Goal: Complete application form: Complete application form

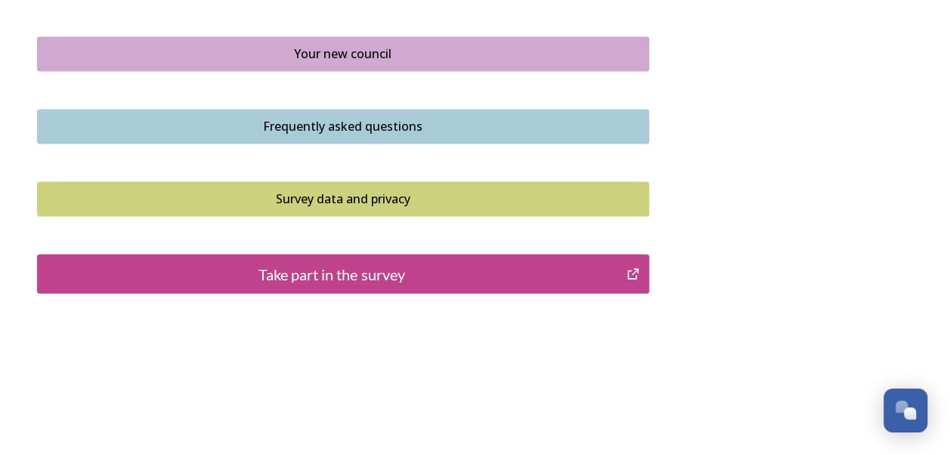
scroll to position [1167, 0]
click at [331, 277] on div "Take part in the survey" at bounding box center [332, 273] width 574 height 23
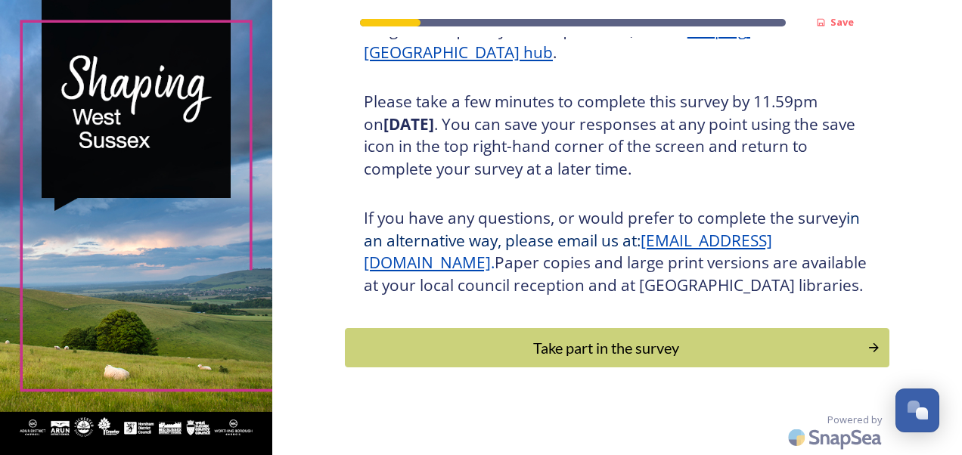
scroll to position [271, 0]
click at [622, 350] on div "Take part in the survey" at bounding box center [605, 347] width 511 height 23
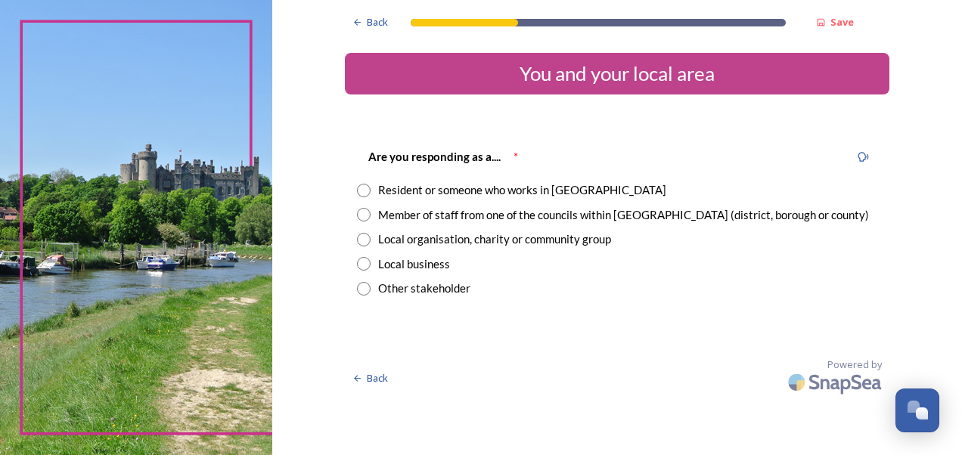
click at [367, 188] on input "radio" at bounding box center [364, 191] width 14 height 14
radio input "true"
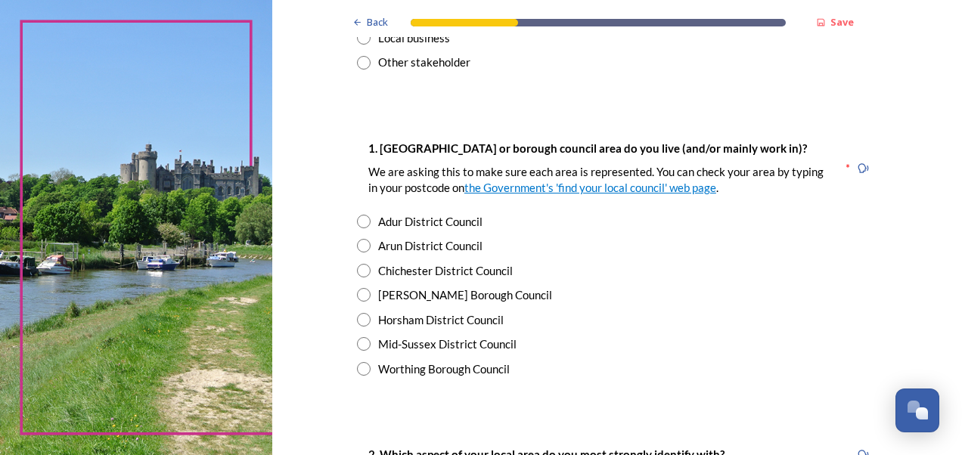
scroll to position [227, 0]
click at [360, 318] on input "radio" at bounding box center [364, 319] width 14 height 14
radio input "true"
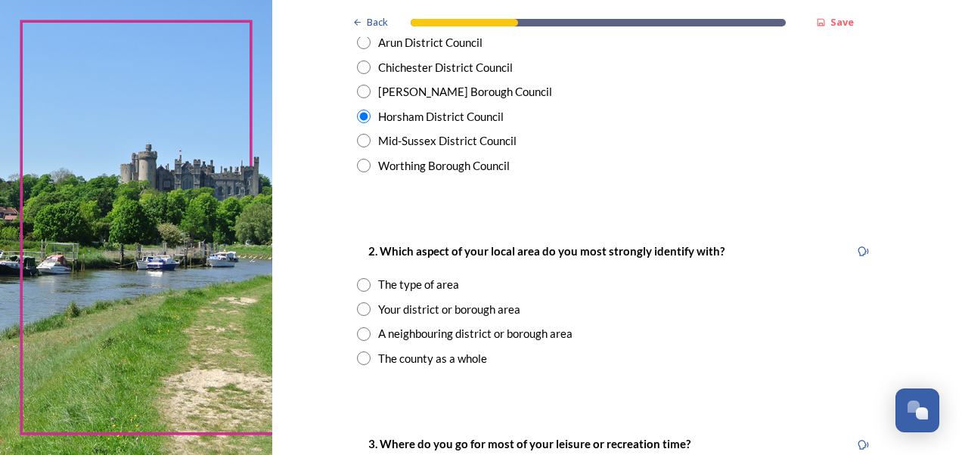
scroll to position [454, 0]
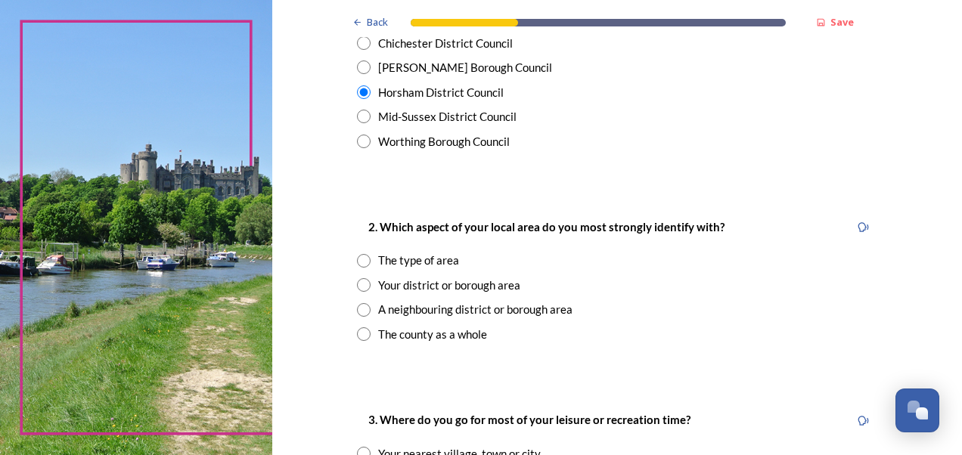
click at [360, 333] on input "radio" at bounding box center [364, 334] width 14 height 14
radio input "true"
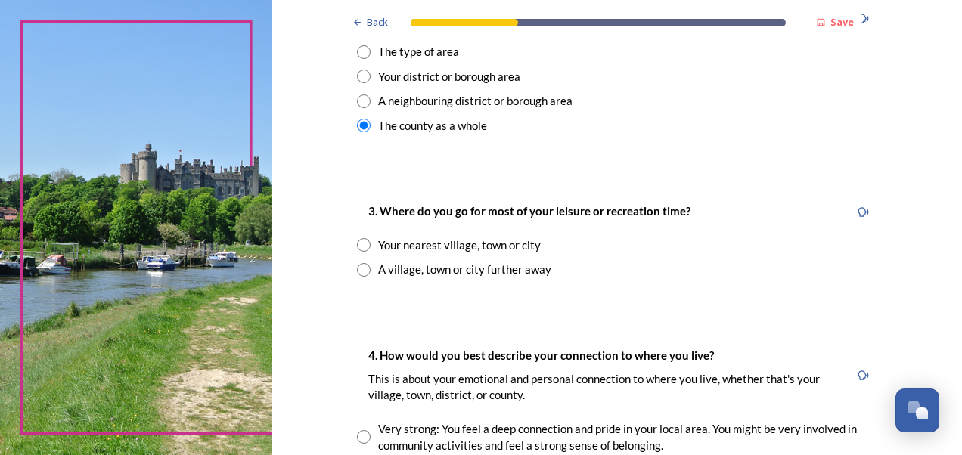
scroll to position [681, 0]
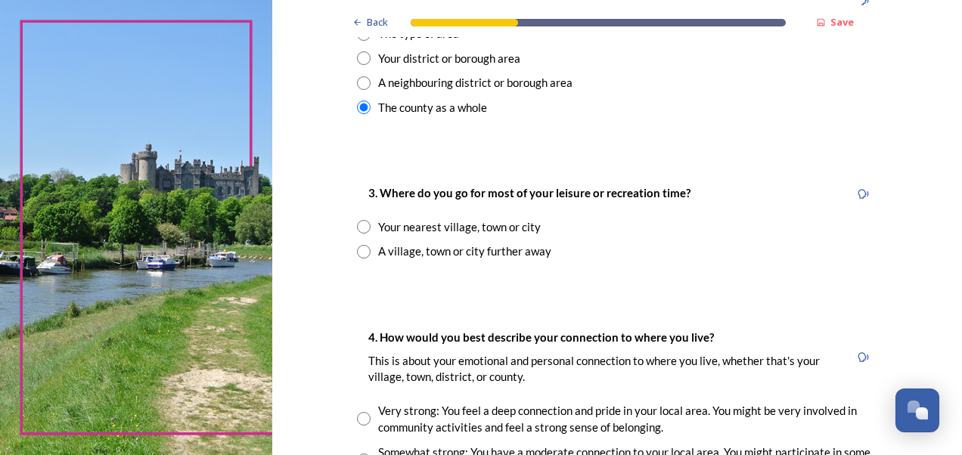
click at [358, 227] on input "radio" at bounding box center [364, 227] width 14 height 14
radio input "true"
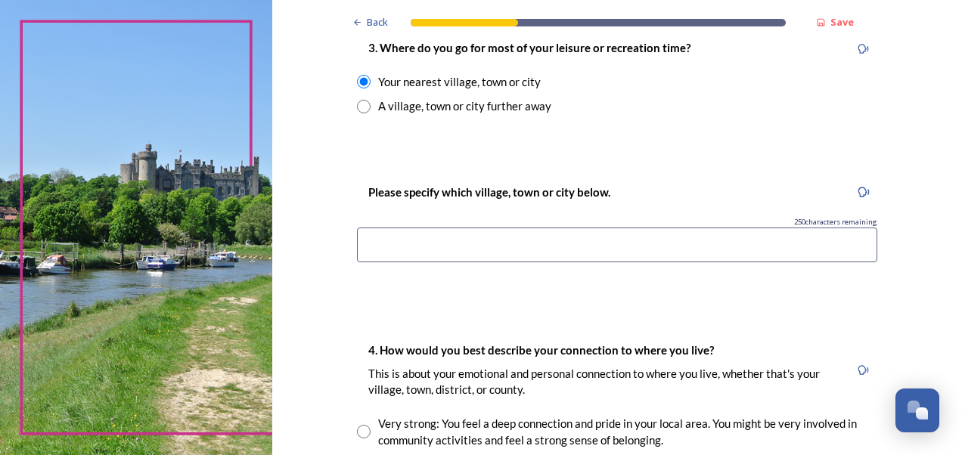
scroll to position [832, 0]
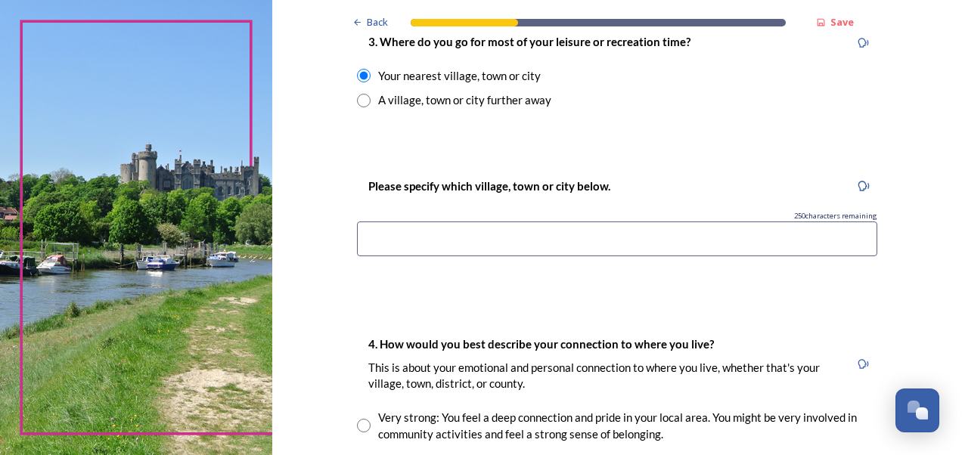
click at [461, 234] on input at bounding box center [617, 239] width 520 height 35
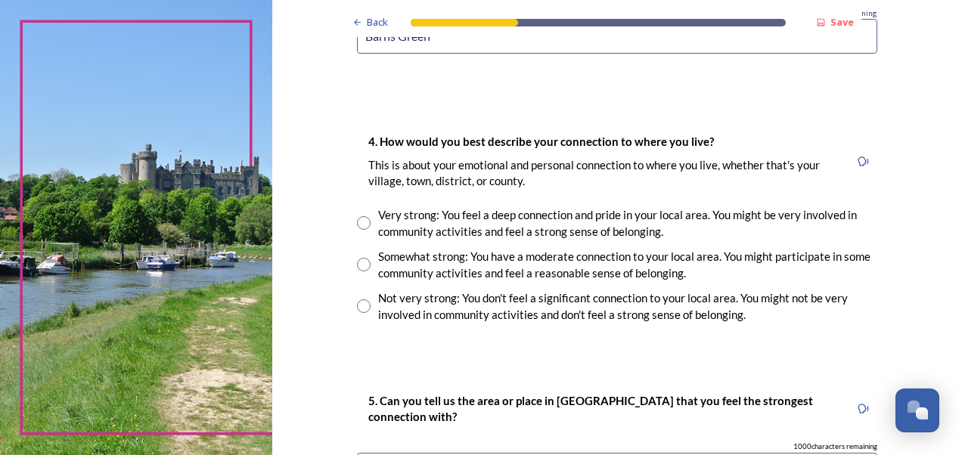
scroll to position [1059, 0]
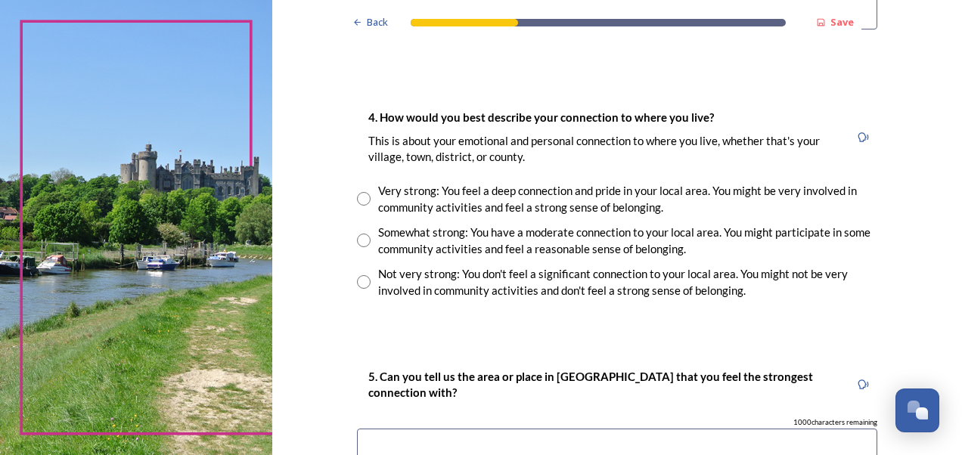
type input "Barns Green"
click at [358, 203] on input "radio" at bounding box center [364, 199] width 14 height 14
radio input "true"
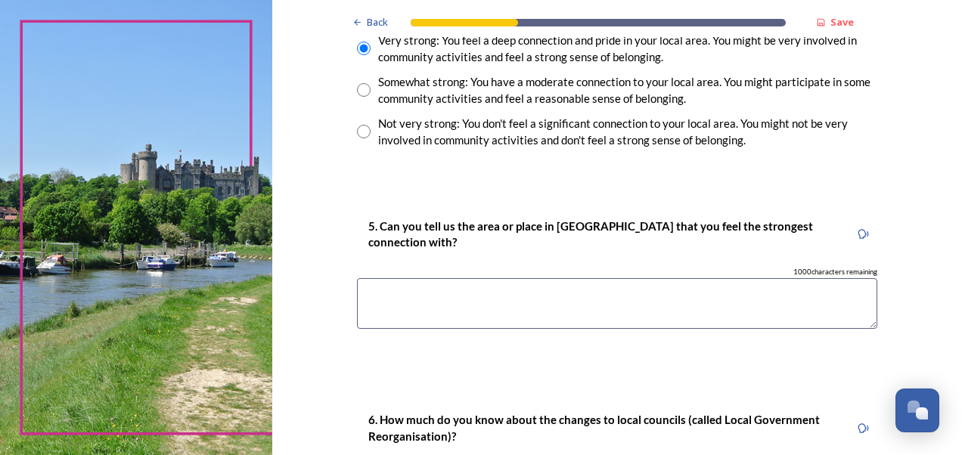
scroll to position [1210, 0]
click at [532, 285] on textarea at bounding box center [617, 302] width 520 height 51
type textarea "S"
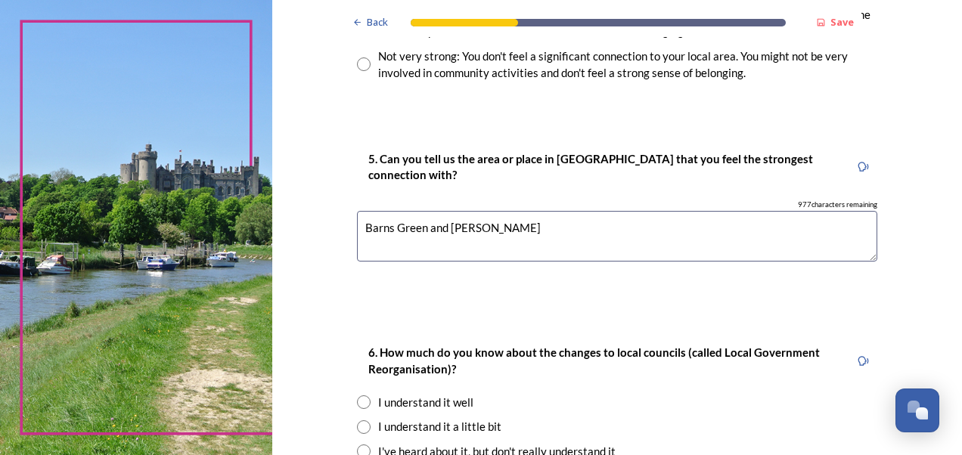
scroll to position [1482, 0]
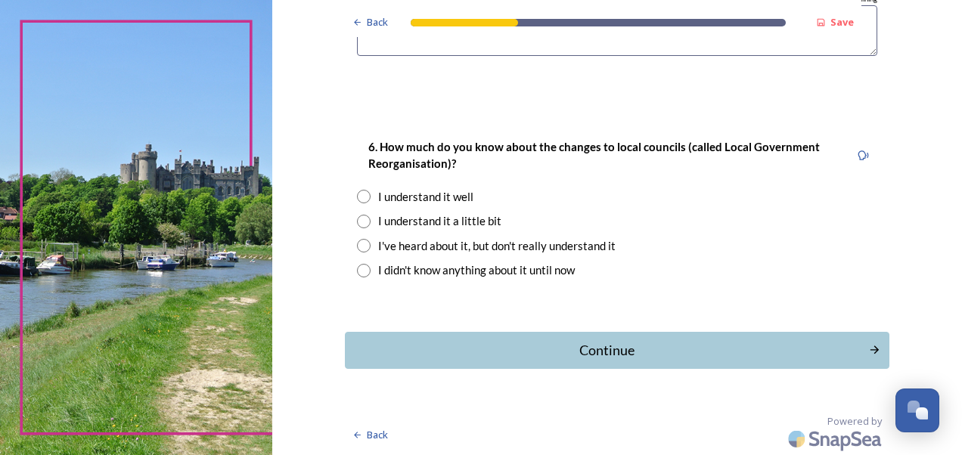
type textarea "Barns Green and [PERSON_NAME]"
click at [360, 221] on input "radio" at bounding box center [364, 222] width 14 height 14
radio input "true"
click at [624, 351] on div "Continue" at bounding box center [606, 350] width 512 height 20
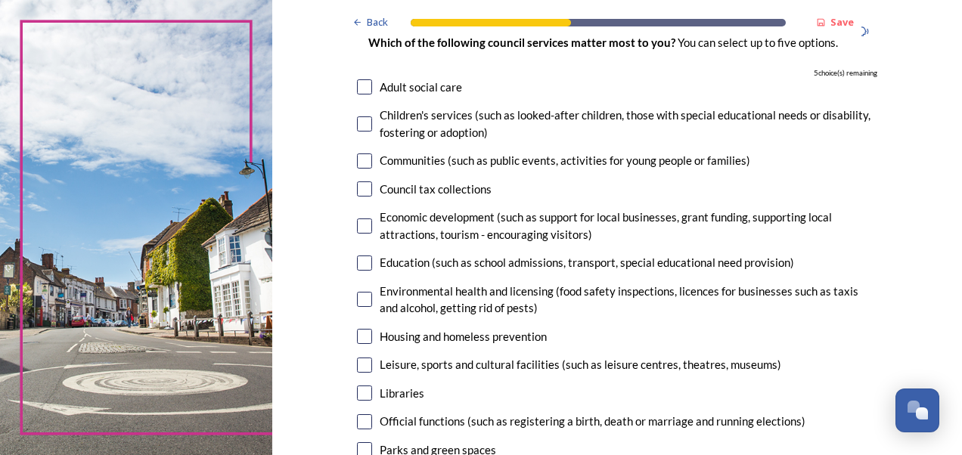
scroll to position [151, 0]
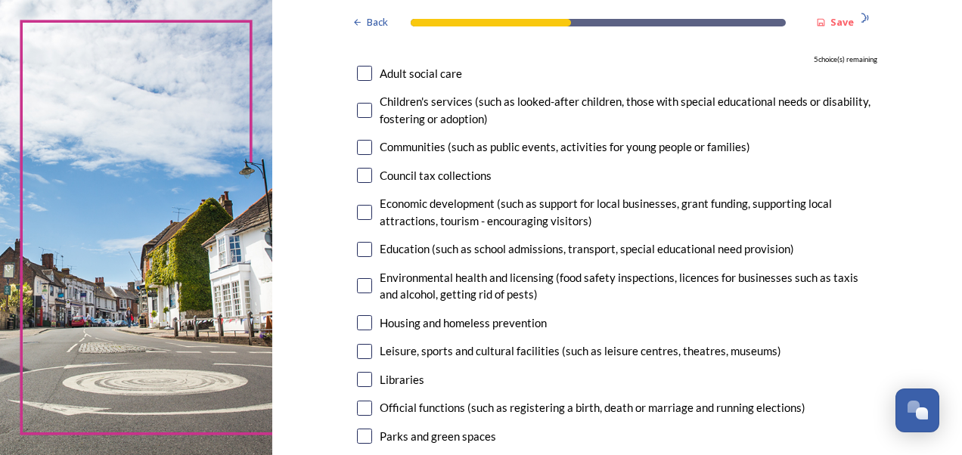
click at [357, 148] on input "checkbox" at bounding box center [364, 147] width 15 height 15
checkbox input "true"
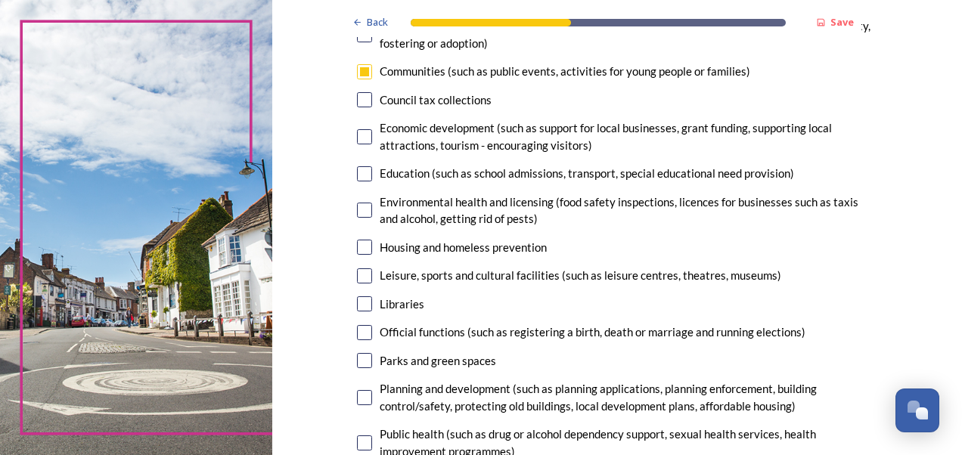
scroll to position [302, 0]
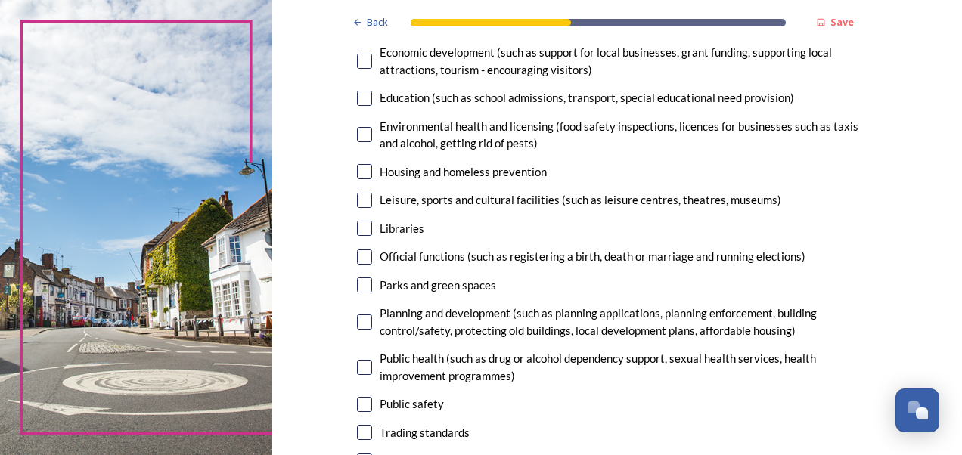
click at [357, 135] on input "checkbox" at bounding box center [364, 134] width 15 height 15
checkbox input "true"
click at [363, 281] on input "checkbox" at bounding box center [364, 284] width 15 height 15
checkbox input "true"
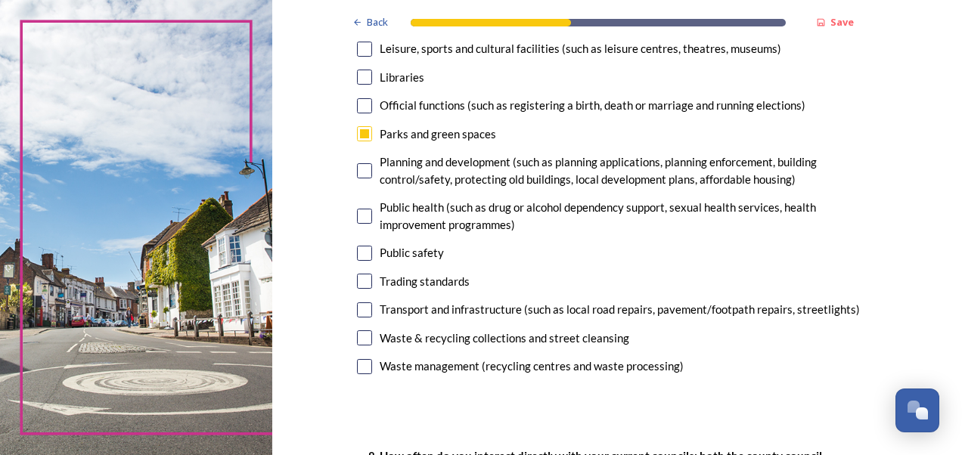
click at [364, 168] on input "checkbox" at bounding box center [364, 170] width 15 height 15
checkbox input "true"
click at [359, 253] on input "checkbox" at bounding box center [364, 253] width 15 height 15
checkbox input "true"
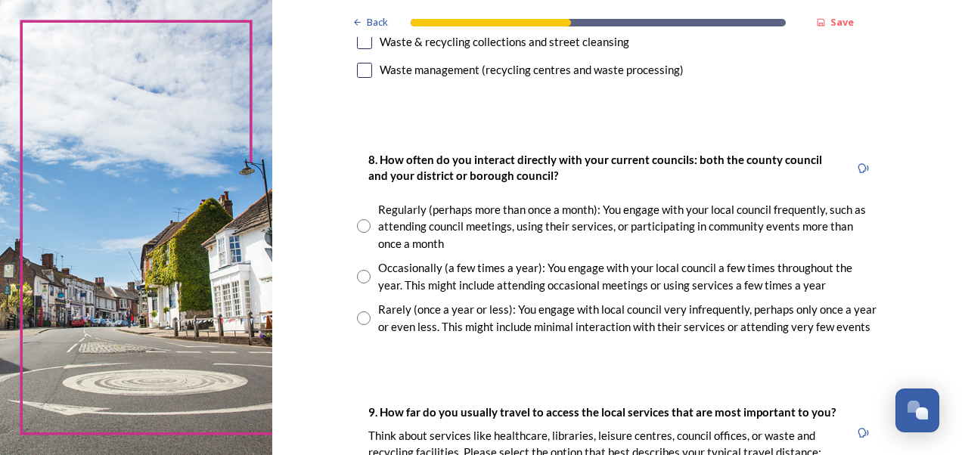
scroll to position [756, 0]
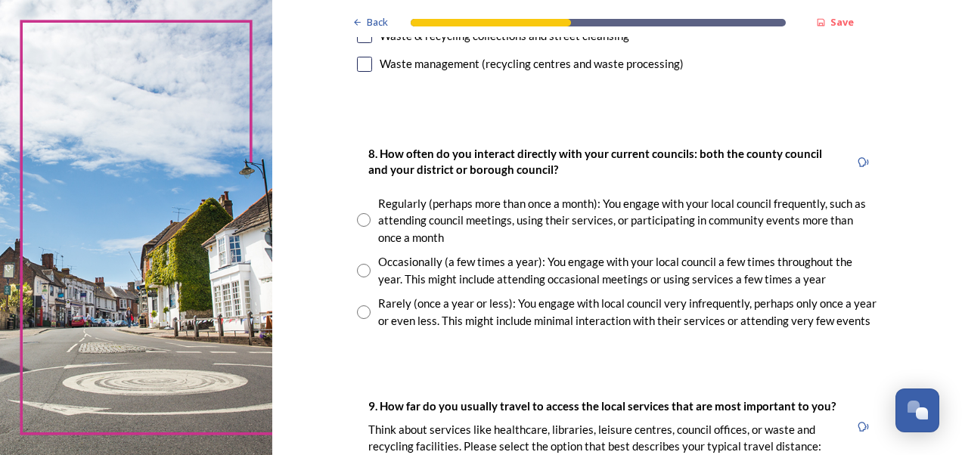
click at [358, 272] on input "radio" at bounding box center [364, 271] width 14 height 14
radio input "true"
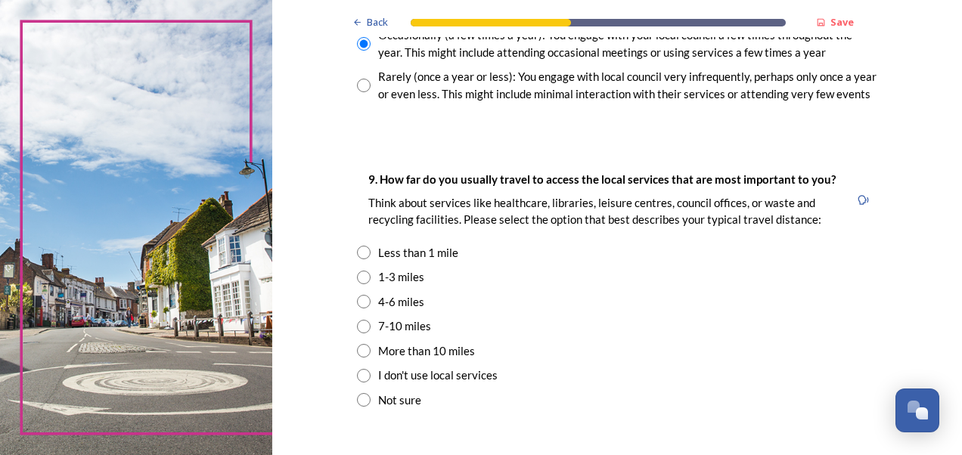
click at [358, 298] on input "radio" at bounding box center [364, 302] width 14 height 14
radio input "true"
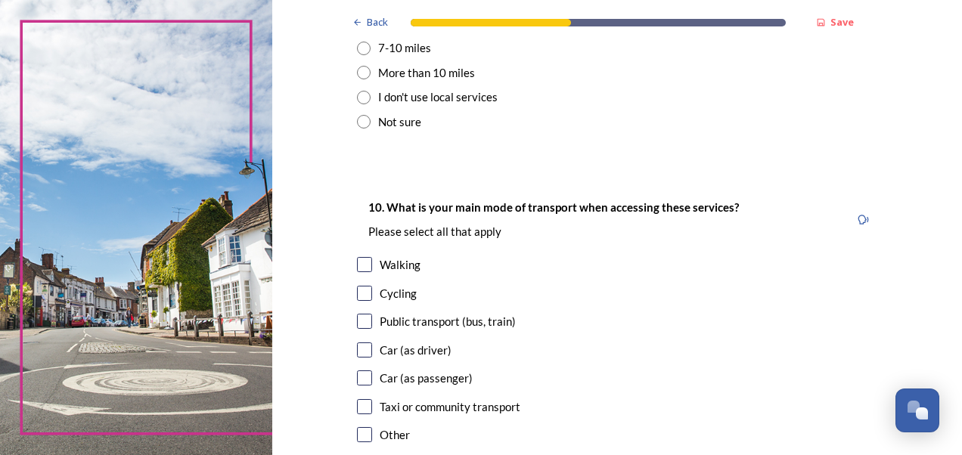
scroll to position [1285, 0]
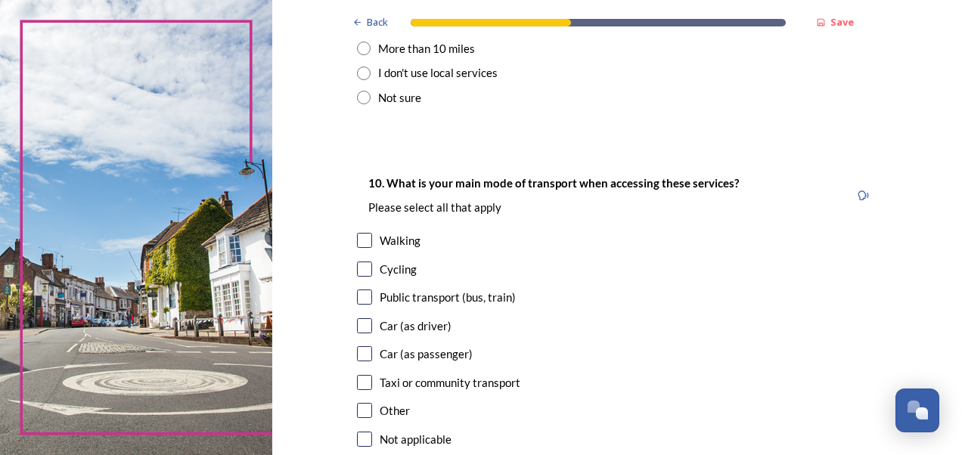
click at [363, 321] on input "checkbox" at bounding box center [364, 325] width 15 height 15
checkbox input "true"
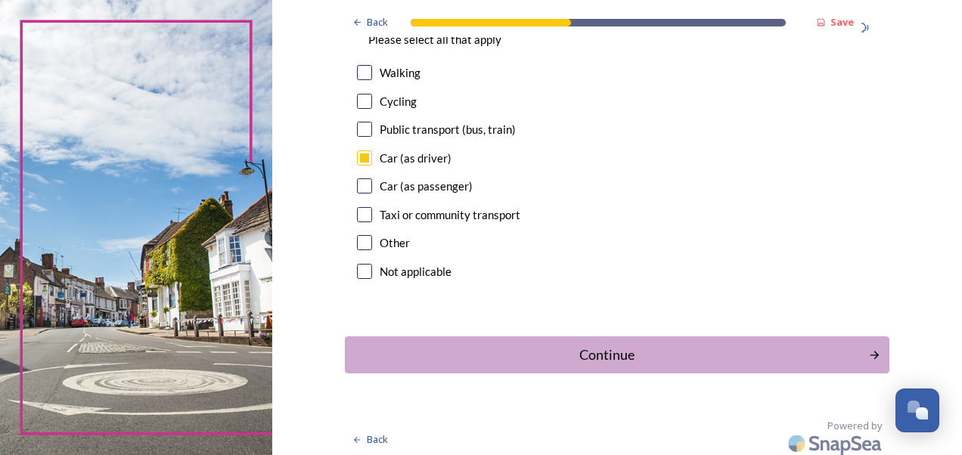
scroll to position [1459, 0]
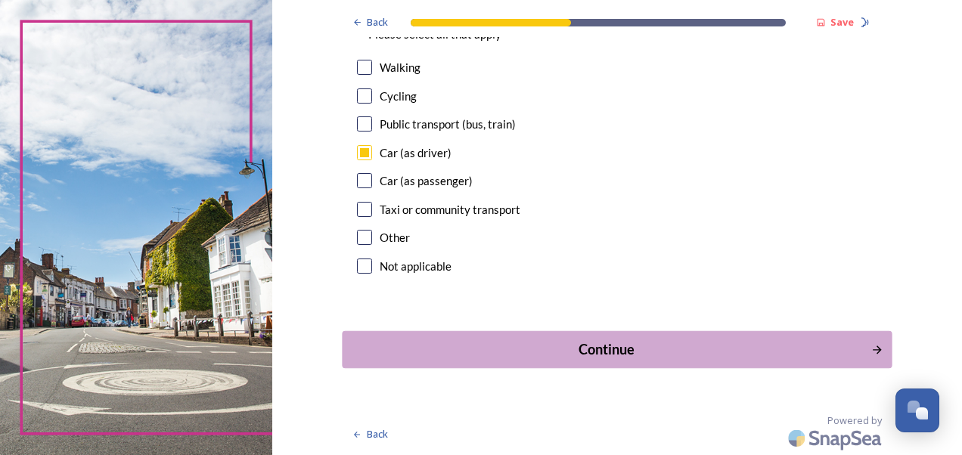
click at [651, 352] on div "Continue" at bounding box center [606, 350] width 512 height 20
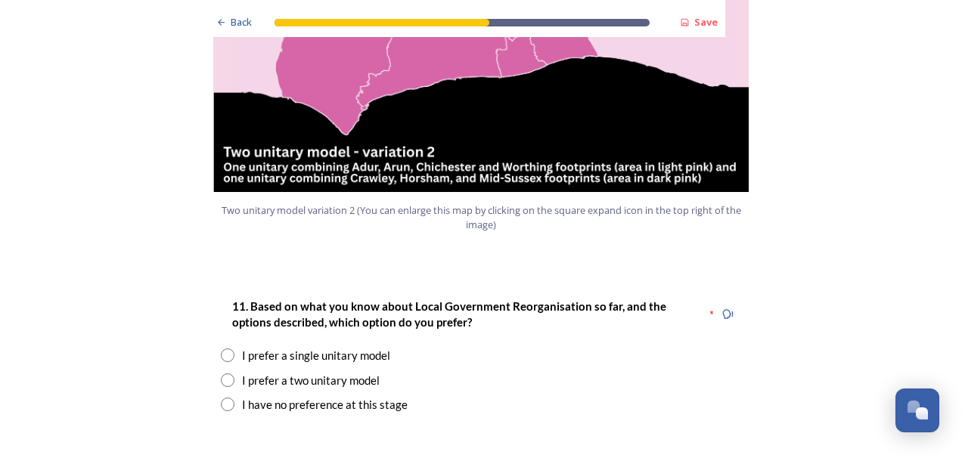
scroll to position [1890, 0]
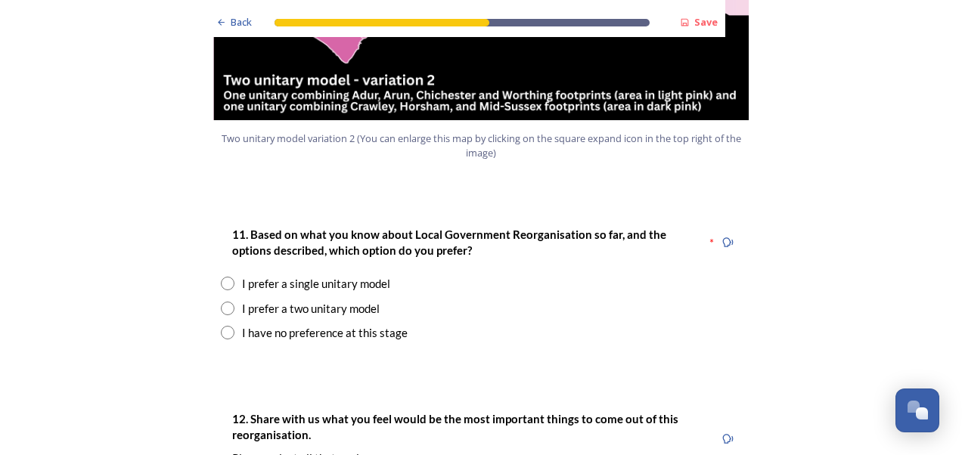
click at [228, 277] on input "radio" at bounding box center [228, 284] width 14 height 14
radio input "true"
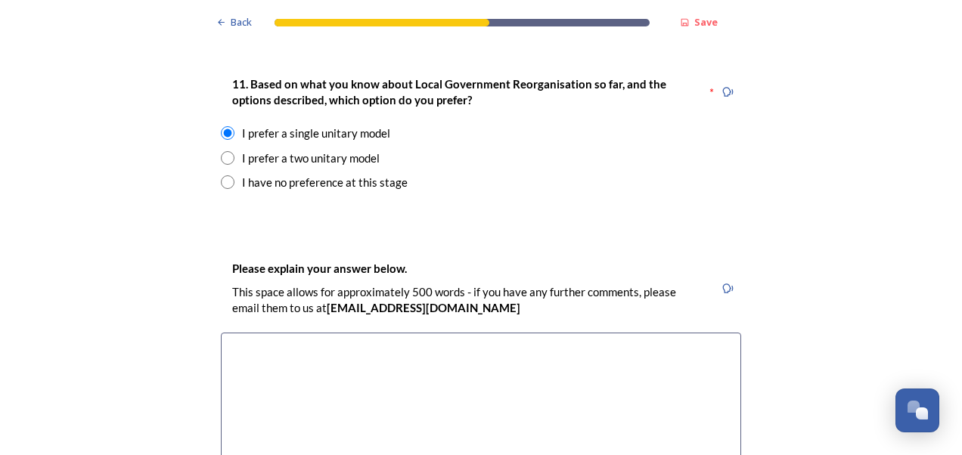
scroll to position [2042, 0]
click at [310, 332] on textarea at bounding box center [481, 417] width 520 height 170
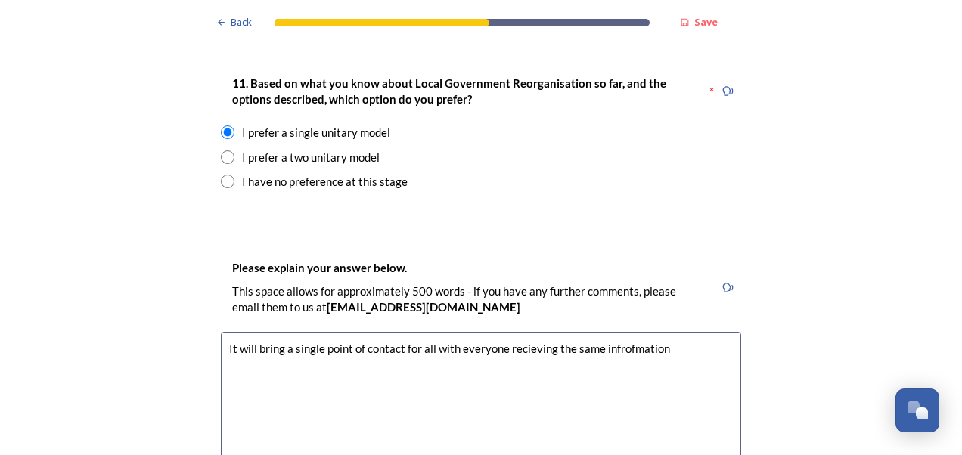
click at [520, 332] on textarea "It will bring a single point of contact for all with everyone recieving the sam…" at bounding box center [481, 417] width 520 height 170
drag, startPoint x: 505, startPoint y: 303, endPoint x: 549, endPoint y: 307, distance: 44.0
click at [549, 332] on textarea "It will bring a single point of contact for all with everyone recieving the sam…" at bounding box center [481, 417] width 520 height 170
drag, startPoint x: 540, startPoint y: 307, endPoint x: 517, endPoint y: 218, distance: 92.1
click at [499, 150] on div "11. Based on what you know about Local Government Reorganisation so far, and th…" at bounding box center [481, 132] width 544 height 147
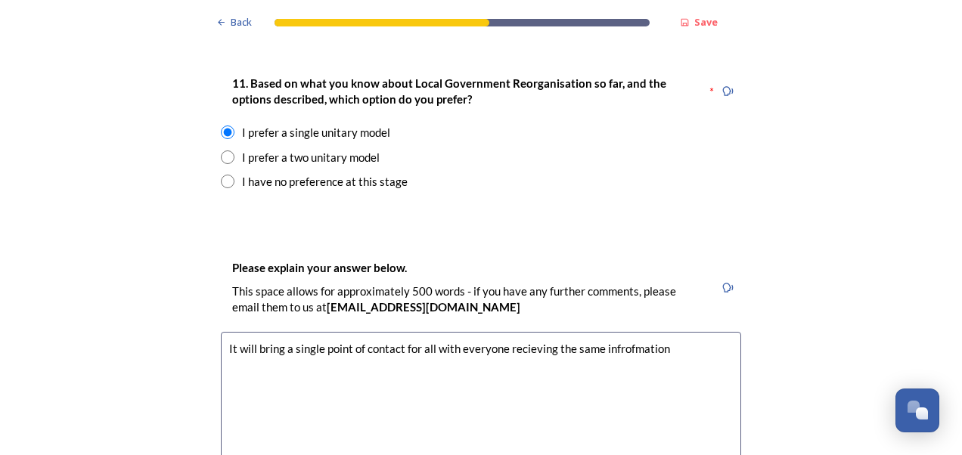
drag, startPoint x: 547, startPoint y: 306, endPoint x: 504, endPoint y: 305, distance: 43.9
click at [504, 332] on textarea "It will bring a single point of contact for all with everyone recieving the sam…" at bounding box center [481, 417] width 520 height 170
drag, startPoint x: 597, startPoint y: 308, endPoint x: 660, endPoint y: 305, distance: 62.8
click at [660, 332] on textarea "It will bring a single point of contact for all with everyone receiving the sam…" at bounding box center [481, 417] width 520 height 170
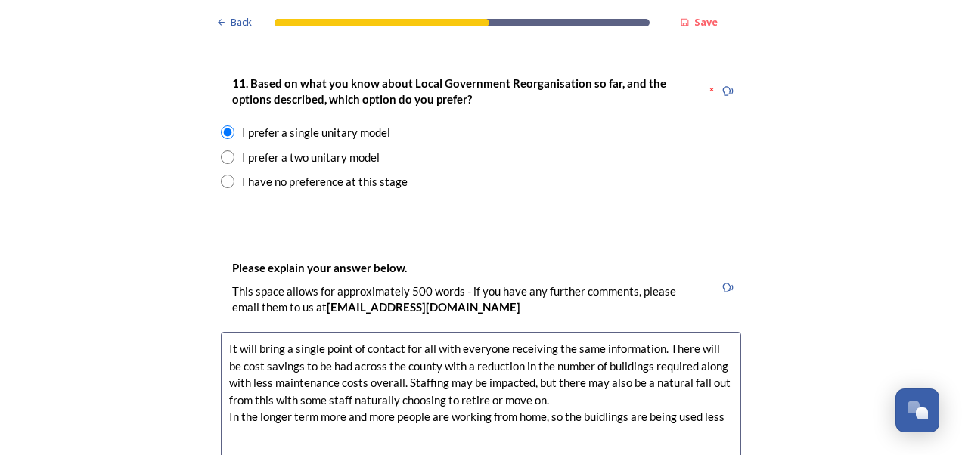
drag, startPoint x: 579, startPoint y: 371, endPoint x: 622, endPoint y: 367, distance: 43.2
click at [622, 367] on textarea "It will bring a single point of contact for all with everyone receiving the sam…" at bounding box center [481, 417] width 520 height 170
click at [723, 371] on textarea "It will bring a single point of contact for all with everyone receiving the sam…" at bounding box center [481, 417] width 520 height 170
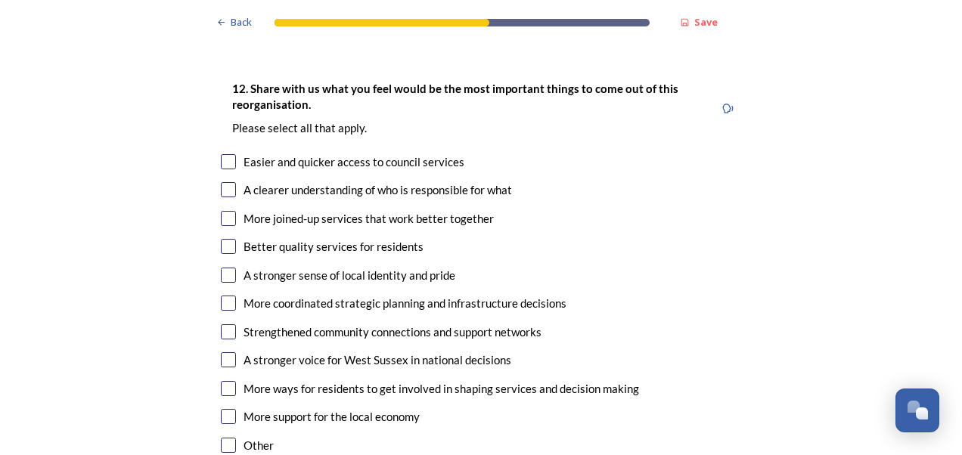
scroll to position [2571, 0]
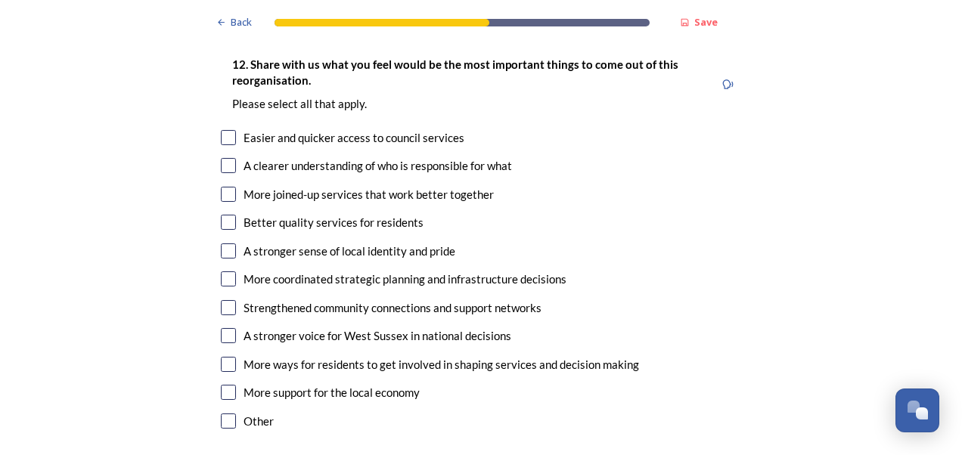
type textarea "It will bring a single point of contact for all with everyone receiving the sam…"
click at [224, 357] on input "checkbox" at bounding box center [228, 364] width 15 height 15
checkbox input "true"
click at [221, 328] on input "checkbox" at bounding box center [228, 335] width 15 height 15
checkbox input "true"
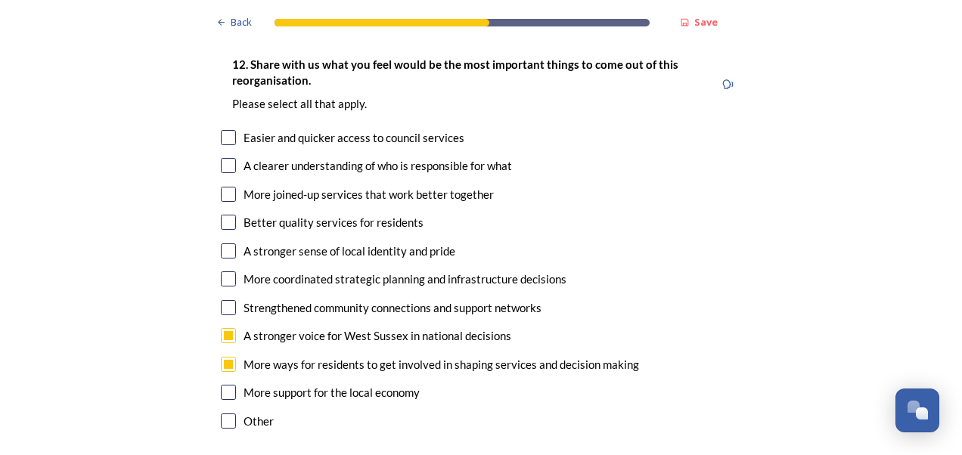
click at [227, 300] on input "checkbox" at bounding box center [228, 307] width 15 height 15
checkbox input "true"
click at [224, 271] on input "checkbox" at bounding box center [228, 278] width 15 height 15
checkbox input "true"
click at [225, 243] on input "checkbox" at bounding box center [228, 250] width 15 height 15
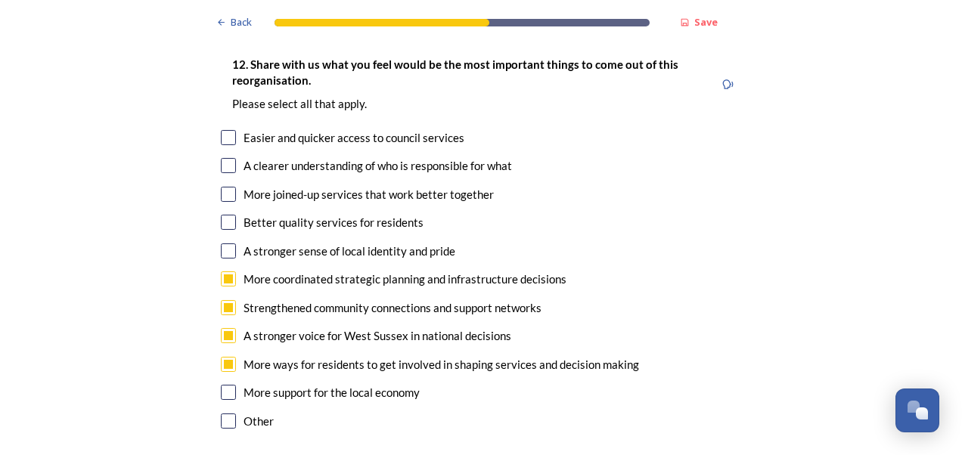
checkbox input "true"
click at [222, 215] on input "checkbox" at bounding box center [228, 222] width 15 height 15
checkbox input "true"
click at [222, 187] on input "checkbox" at bounding box center [228, 194] width 15 height 15
checkbox input "true"
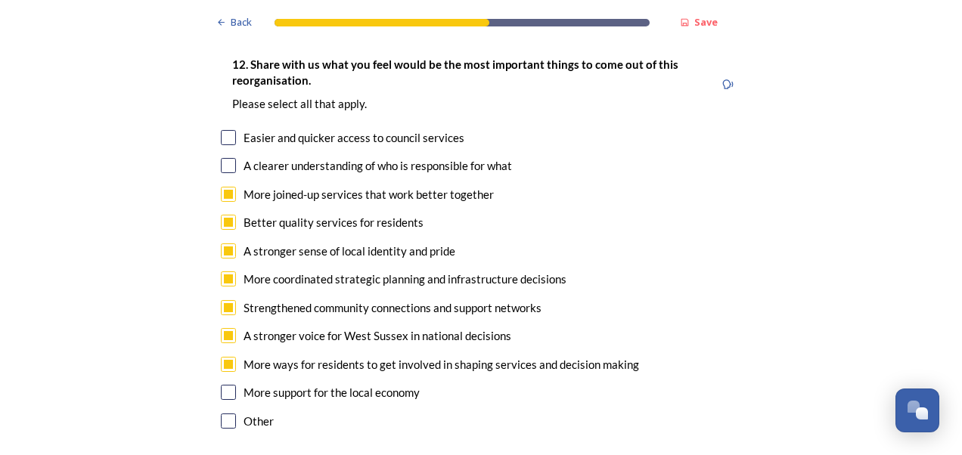
click at [224, 158] on input "checkbox" at bounding box center [228, 165] width 15 height 15
checkbox input "true"
click at [224, 130] on input "checkbox" at bounding box center [228, 137] width 15 height 15
checkbox input "true"
click at [224, 385] on input "checkbox" at bounding box center [228, 392] width 15 height 15
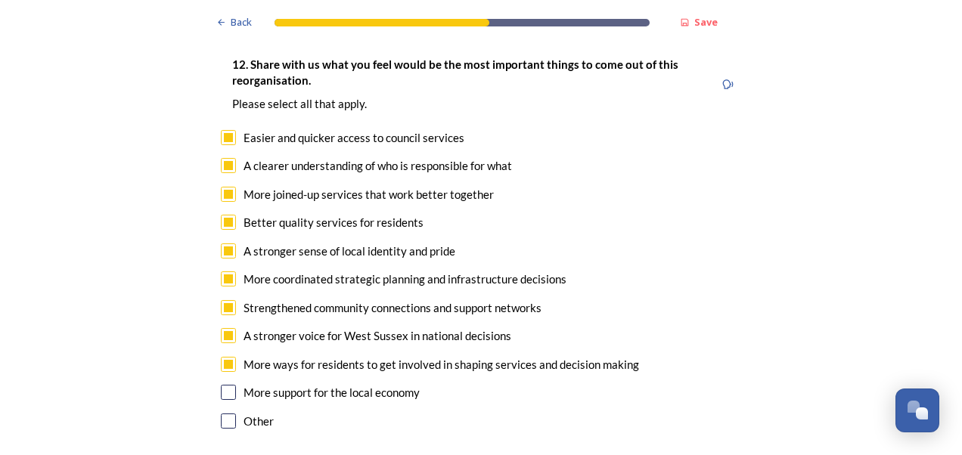
checkbox input "true"
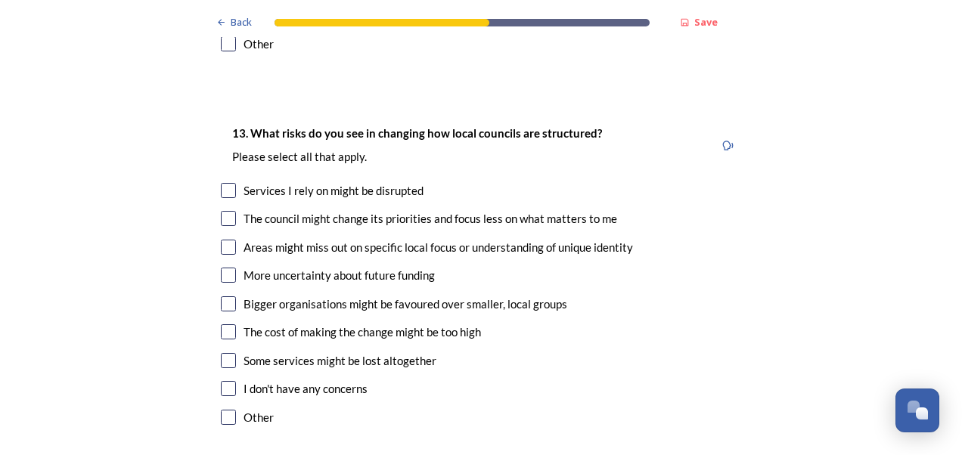
scroll to position [2949, 0]
click at [221, 239] on input "checkbox" at bounding box center [228, 246] width 15 height 15
checkbox input "true"
click at [224, 296] on input "checkbox" at bounding box center [228, 303] width 15 height 15
checkbox input "true"
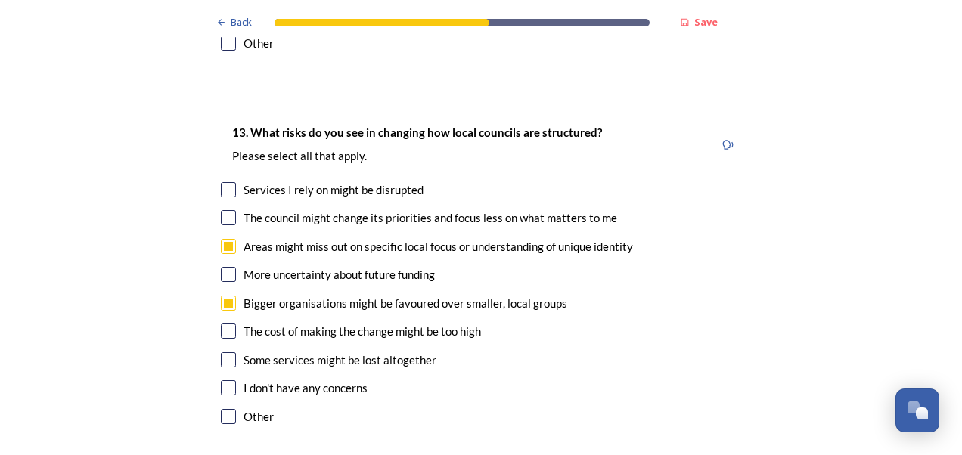
click at [225, 324] on input "checkbox" at bounding box center [228, 331] width 15 height 15
checkbox input "true"
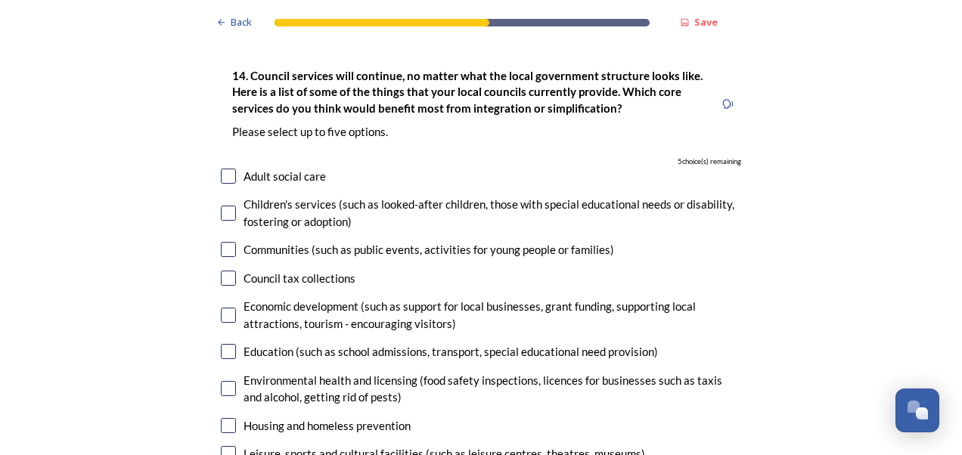
scroll to position [3403, 0]
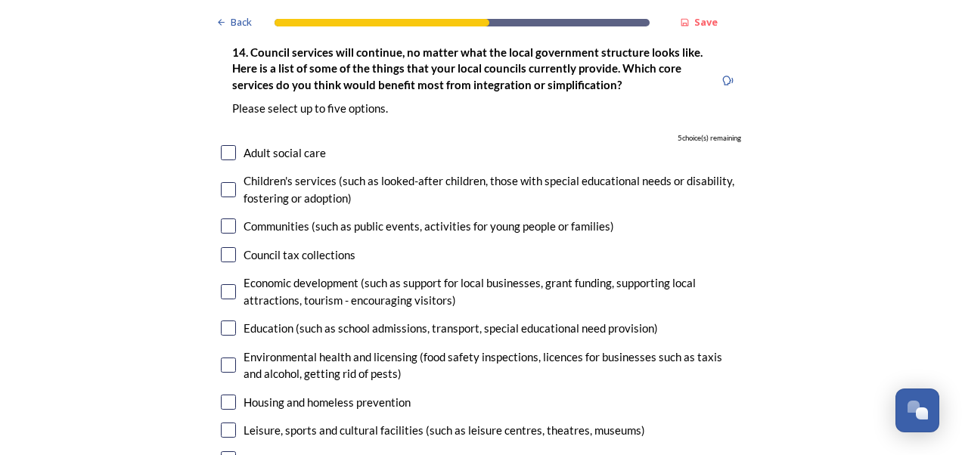
click at [225, 321] on input "checkbox" at bounding box center [228, 328] width 15 height 15
checkbox input "false"
click at [225, 145] on input "checkbox" at bounding box center [228, 152] width 15 height 15
checkbox input "true"
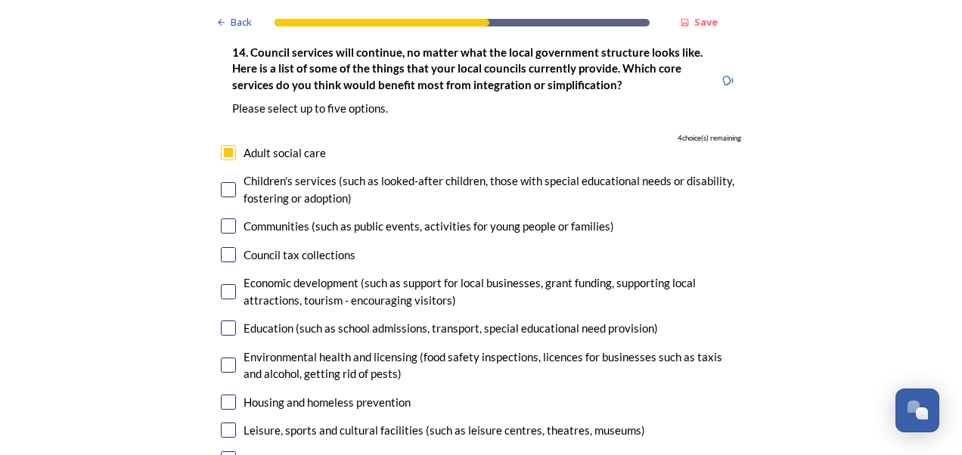
click at [222, 182] on input "checkbox" at bounding box center [228, 189] width 15 height 15
checkbox input "true"
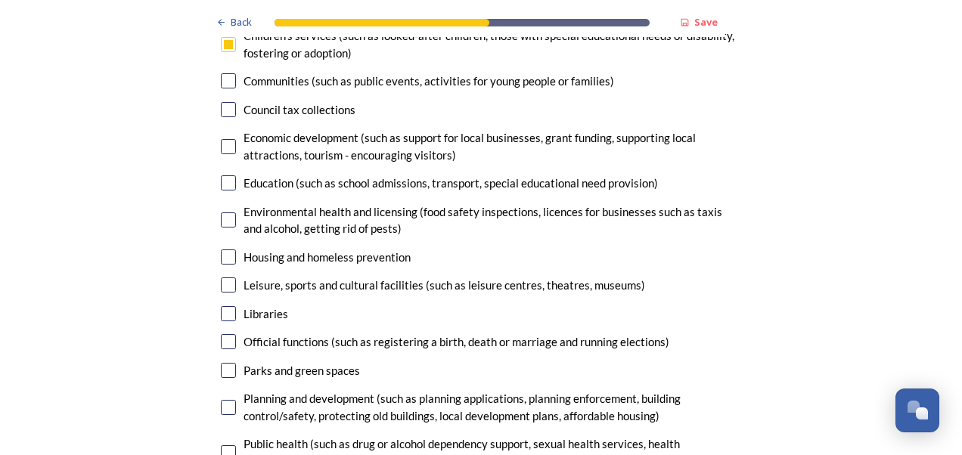
scroll to position [3554, 0]
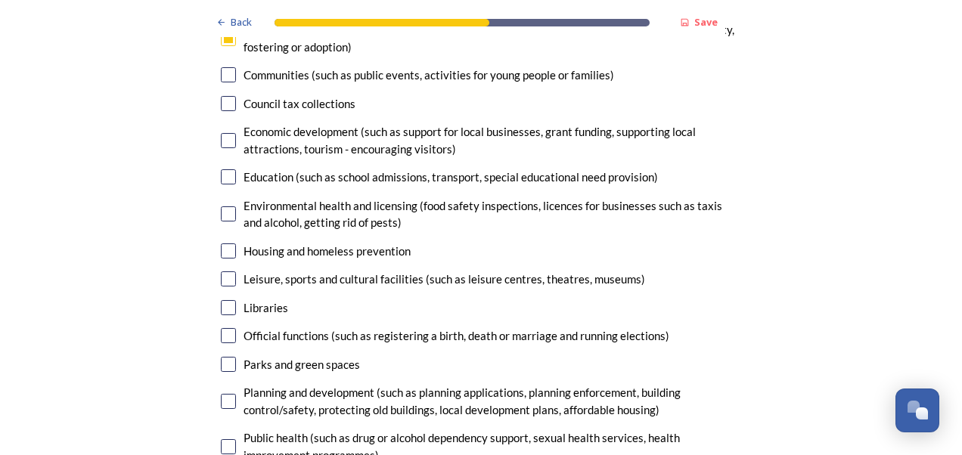
click at [224, 206] on input "checkbox" at bounding box center [228, 213] width 15 height 15
checkbox input "true"
click at [221, 328] on input "checkbox" at bounding box center [228, 335] width 15 height 15
checkbox input "true"
click at [224, 357] on input "checkbox" at bounding box center [228, 364] width 15 height 15
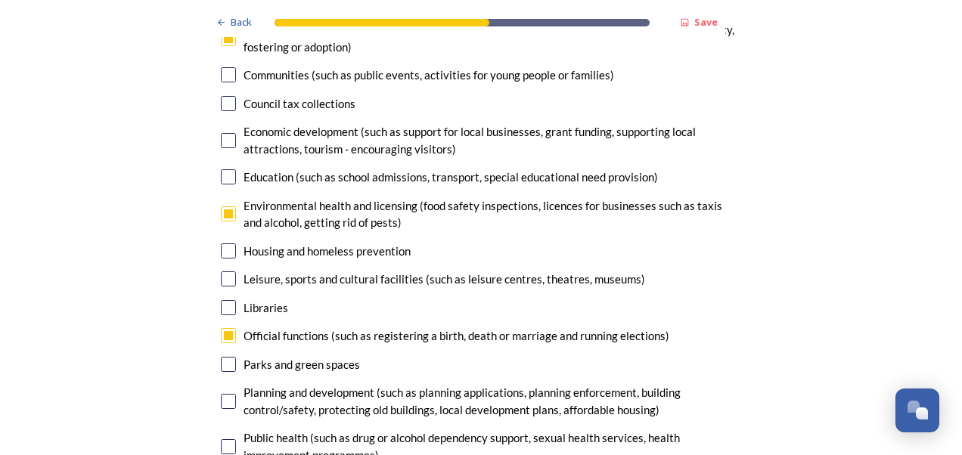
checkbox input "true"
click at [221, 394] on input "checkbox" at bounding box center [228, 401] width 15 height 15
click at [225, 394] on input "checkbox" at bounding box center [228, 401] width 15 height 15
drag, startPoint x: 227, startPoint y: 354, endPoint x: 227, endPoint y: 371, distance: 16.6
click at [228, 394] on input "checkbox" at bounding box center [228, 401] width 15 height 15
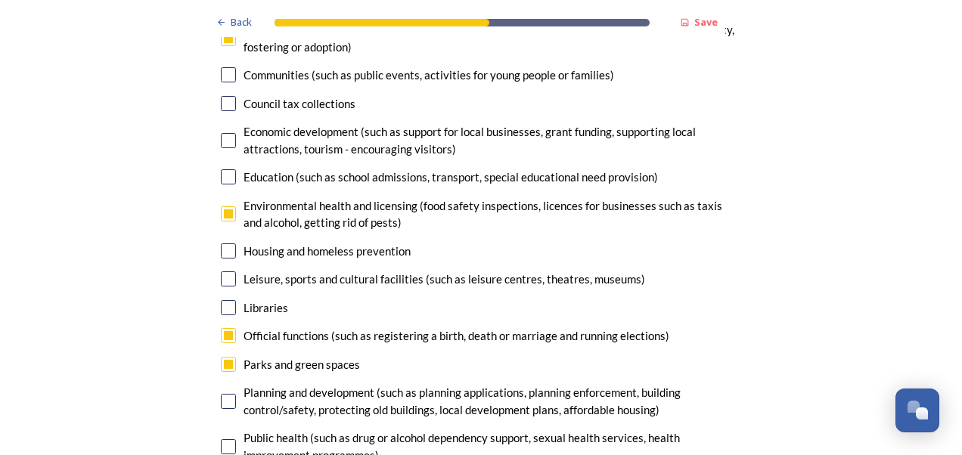
click at [225, 394] on input "checkbox" at bounding box center [228, 401] width 15 height 15
checkbox input "false"
click at [228, 328] on input "checkbox" at bounding box center [228, 335] width 15 height 15
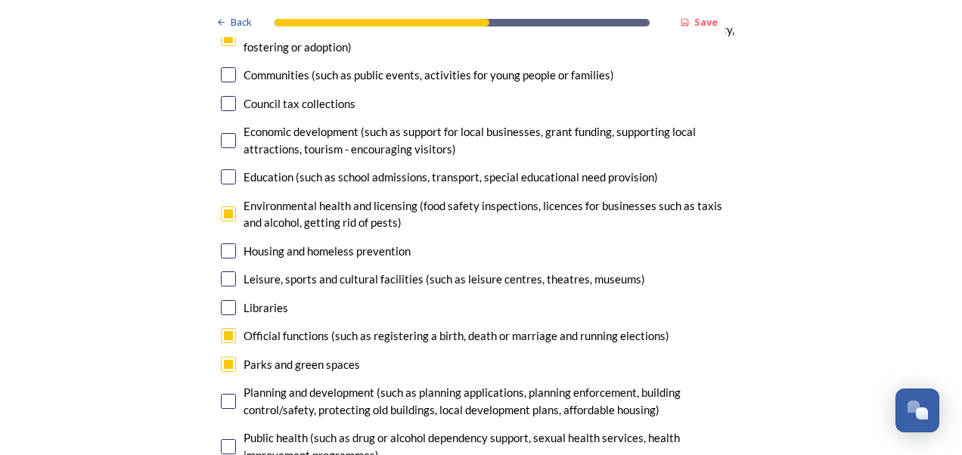
checkbox input "false"
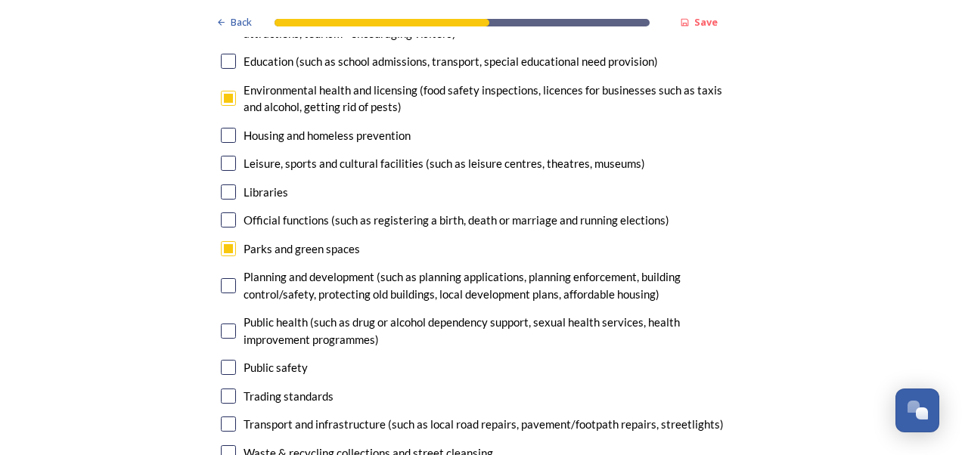
scroll to position [3705, 0]
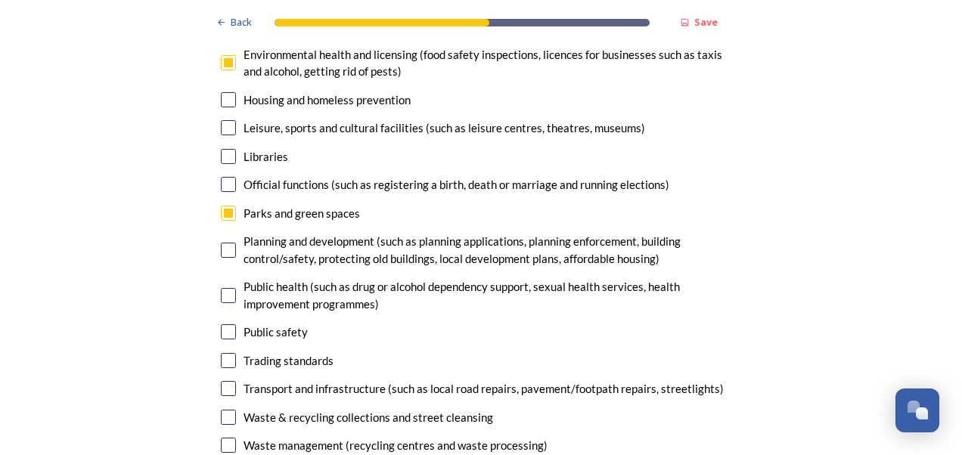
click at [224, 324] on input "checkbox" at bounding box center [228, 331] width 15 height 15
checkbox input "true"
click at [222, 381] on input "checkbox" at bounding box center [228, 388] width 15 height 15
checkbox input "false"
click at [225, 206] on input "checkbox" at bounding box center [228, 213] width 15 height 15
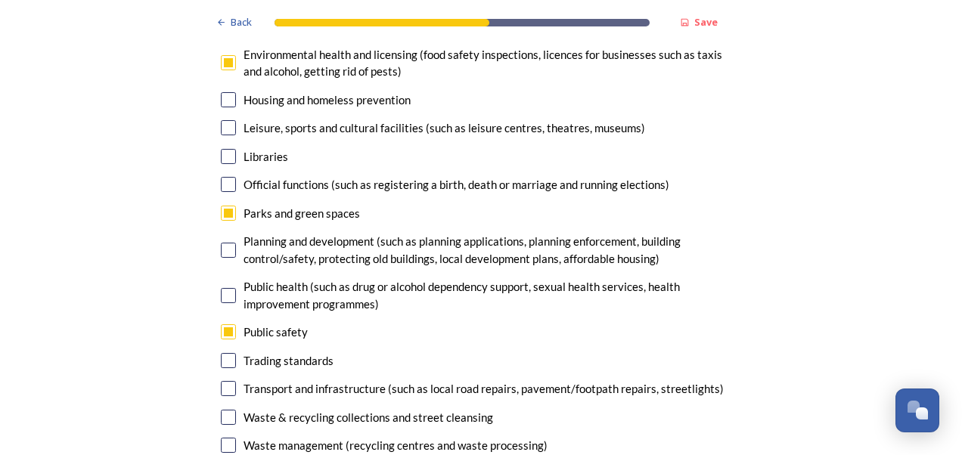
checkbox input "false"
click at [224, 381] on input "checkbox" at bounding box center [228, 388] width 15 height 15
checkbox input "true"
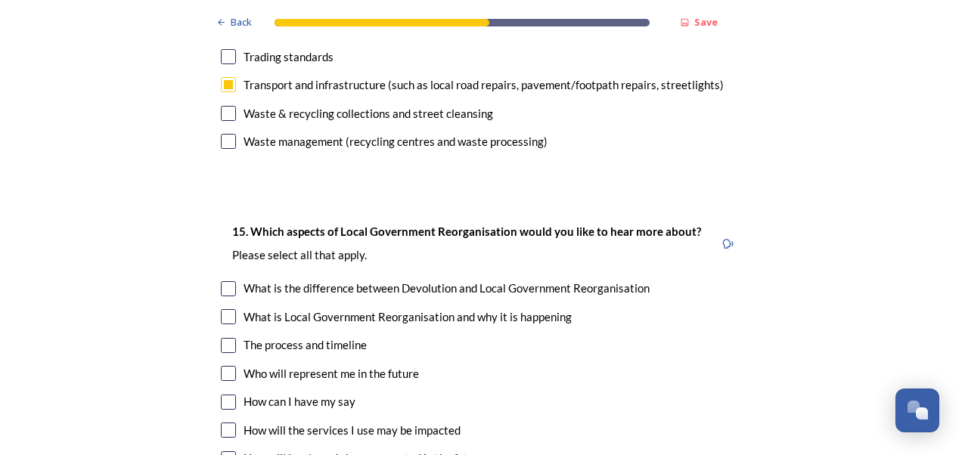
scroll to position [4159, 0]
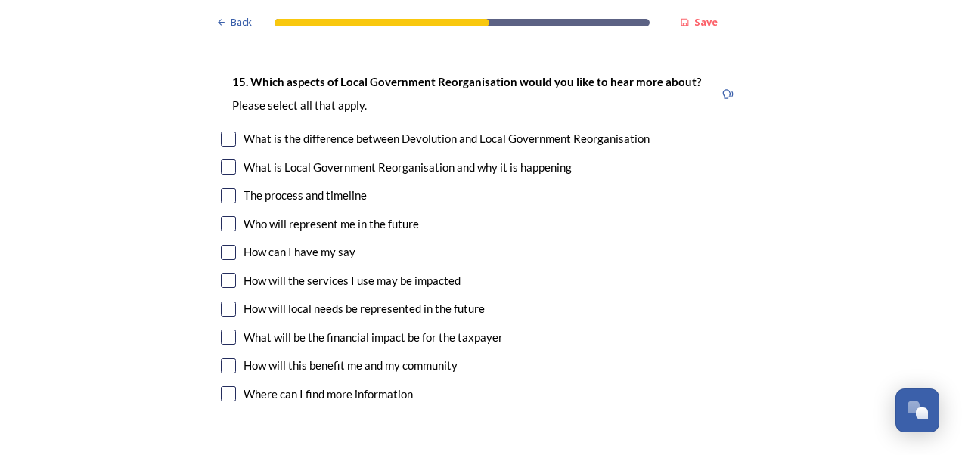
click at [224, 132] on input "checkbox" at bounding box center [228, 139] width 15 height 15
checkbox input "true"
click at [223, 216] on input "checkbox" at bounding box center [228, 223] width 15 height 15
checkbox input "true"
click at [225, 302] on input "checkbox" at bounding box center [228, 309] width 15 height 15
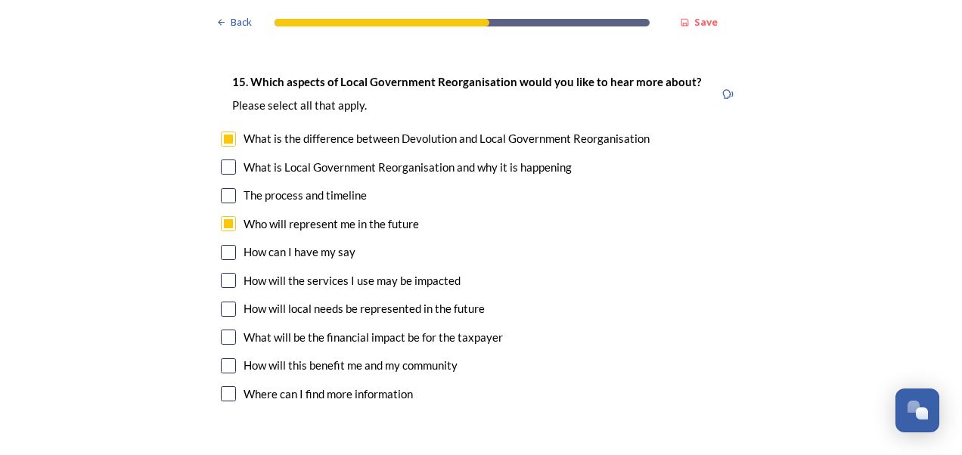
checkbox input "true"
click at [221, 330] on input "checkbox" at bounding box center [228, 337] width 15 height 15
checkbox input "true"
click at [227, 358] on input "checkbox" at bounding box center [228, 365] width 15 height 15
checkbox input "true"
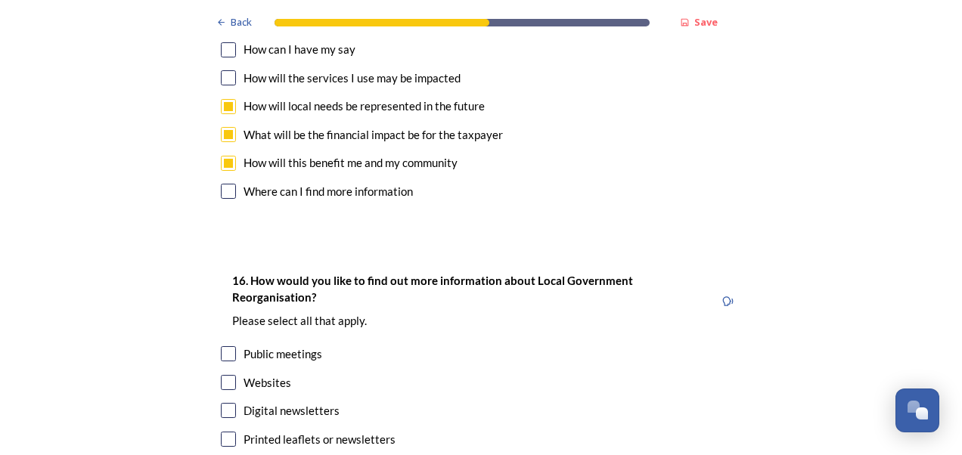
scroll to position [4386, 0]
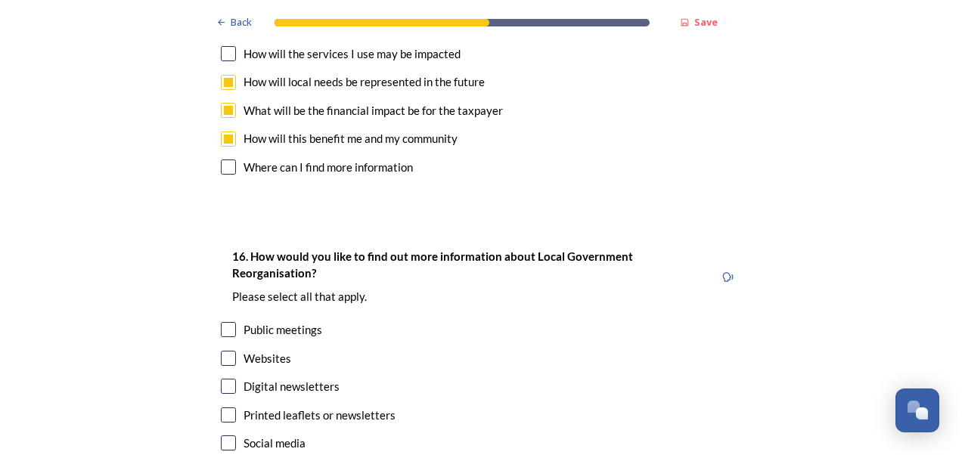
click at [221, 351] on input "checkbox" at bounding box center [228, 358] width 15 height 15
checkbox input "true"
click at [228, 379] on input "checkbox" at bounding box center [228, 386] width 15 height 15
checkbox input "true"
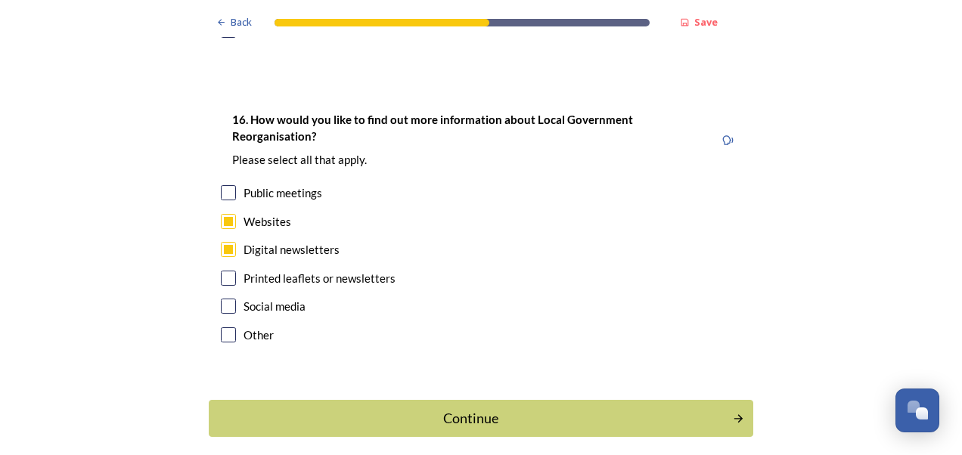
scroll to position [4537, 0]
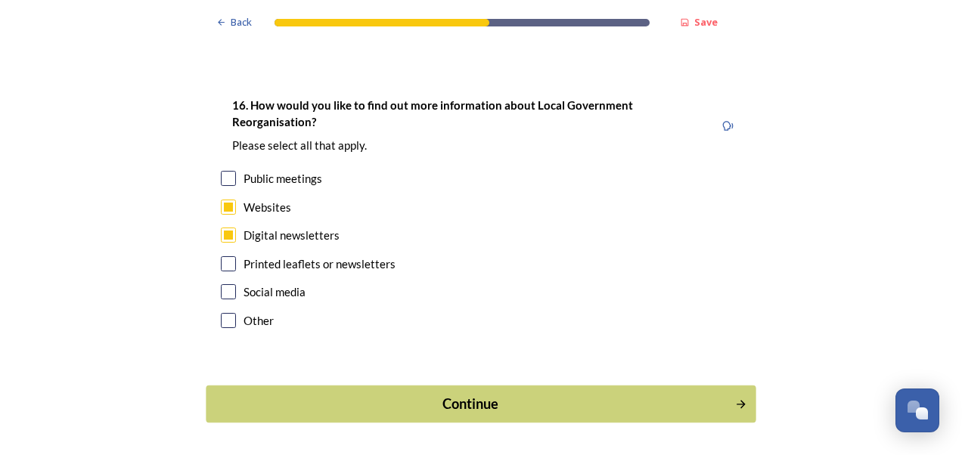
click at [541, 394] on div "Continue" at bounding box center [471, 404] width 512 height 20
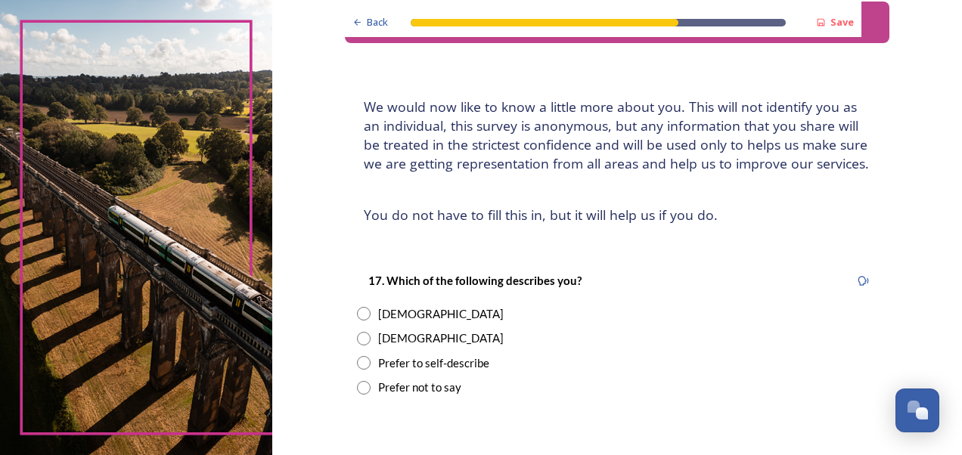
scroll to position [76, 0]
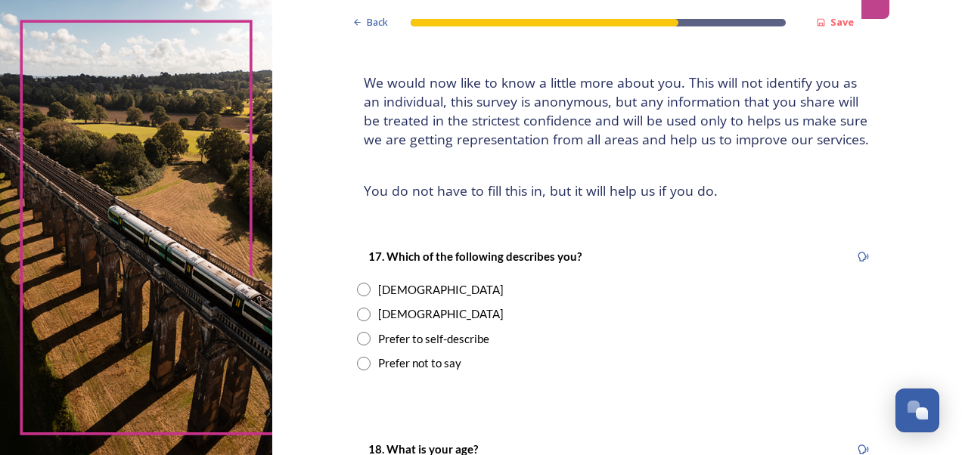
click at [361, 290] on input "radio" at bounding box center [364, 290] width 14 height 14
radio input "true"
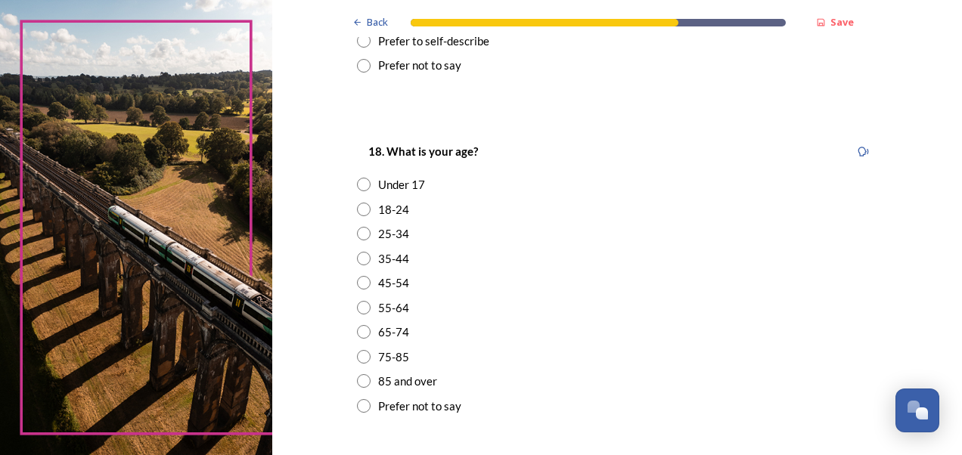
scroll to position [378, 0]
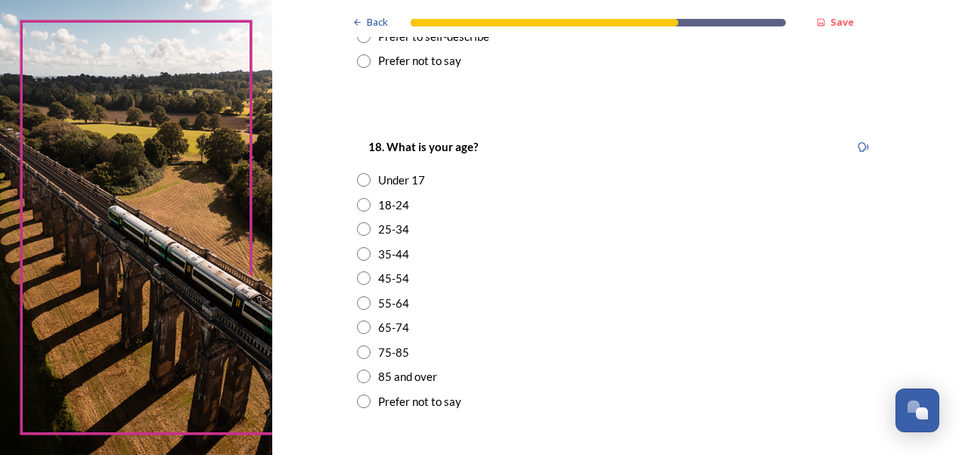
click at [357, 278] on input "radio" at bounding box center [364, 278] width 14 height 14
radio input "true"
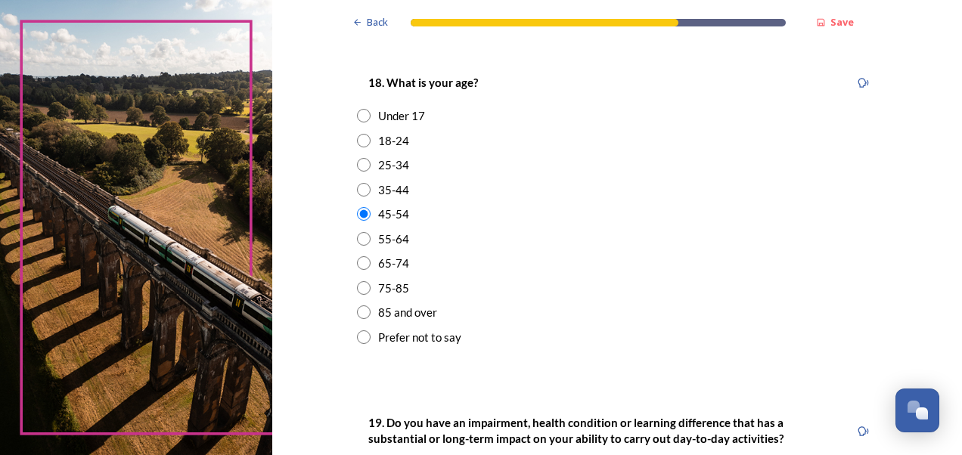
scroll to position [605, 0]
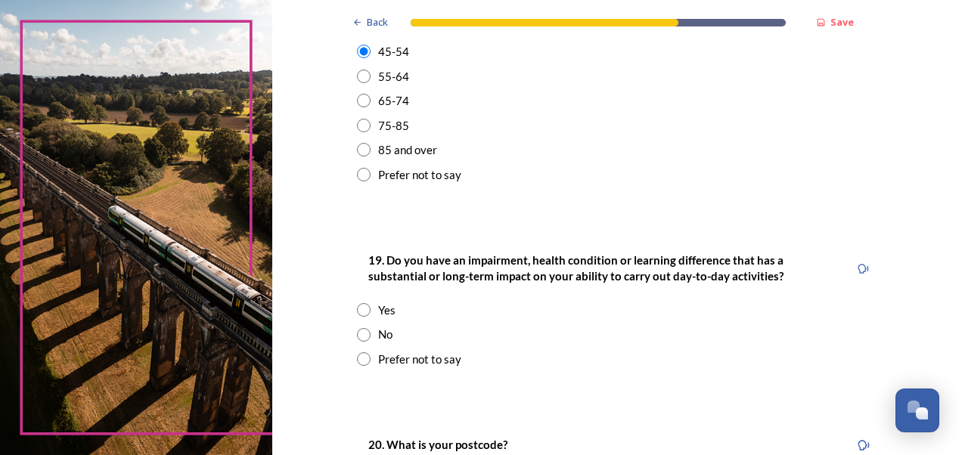
click at [358, 336] on input "radio" at bounding box center [364, 335] width 14 height 14
radio input "true"
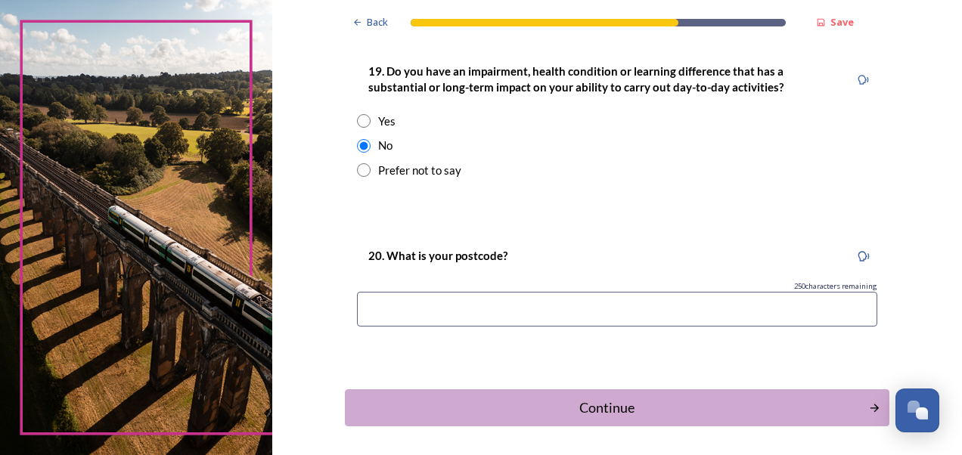
scroll to position [832, 0]
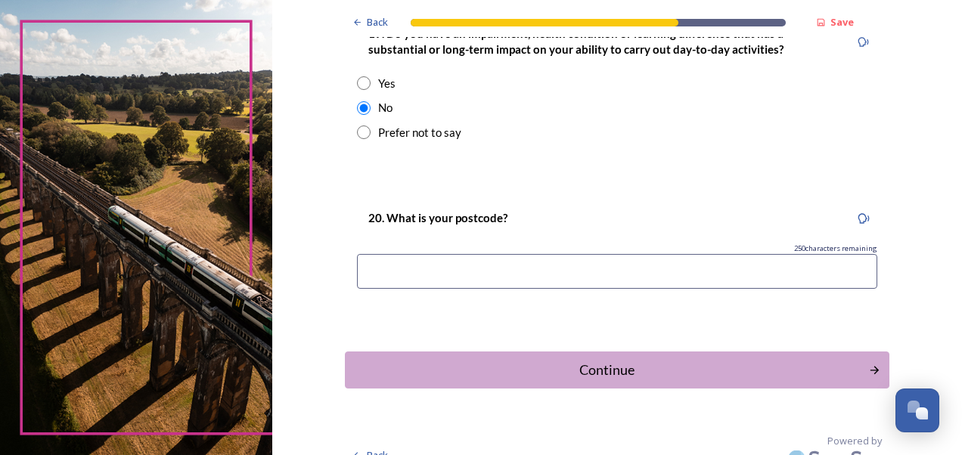
click at [421, 278] on input at bounding box center [617, 271] width 520 height 35
type input "RH13"
click at [582, 355] on button "Continue" at bounding box center [617, 370] width 550 height 37
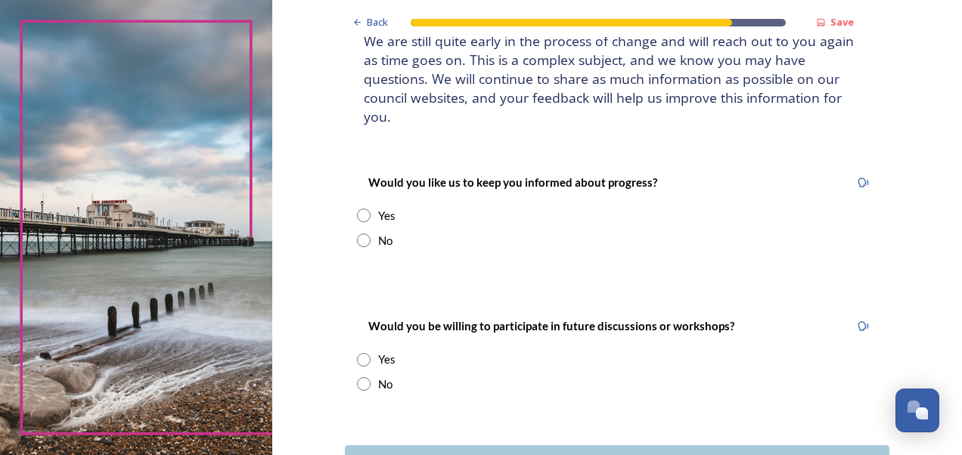
scroll to position [151, 0]
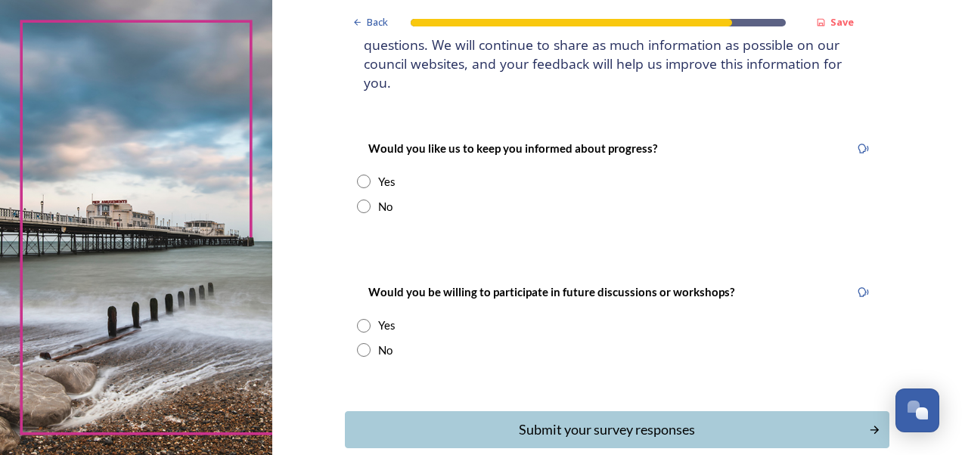
click at [361, 200] on input "radio" at bounding box center [364, 207] width 14 height 14
radio input "true"
click at [358, 343] on input "radio" at bounding box center [364, 350] width 14 height 14
radio input "true"
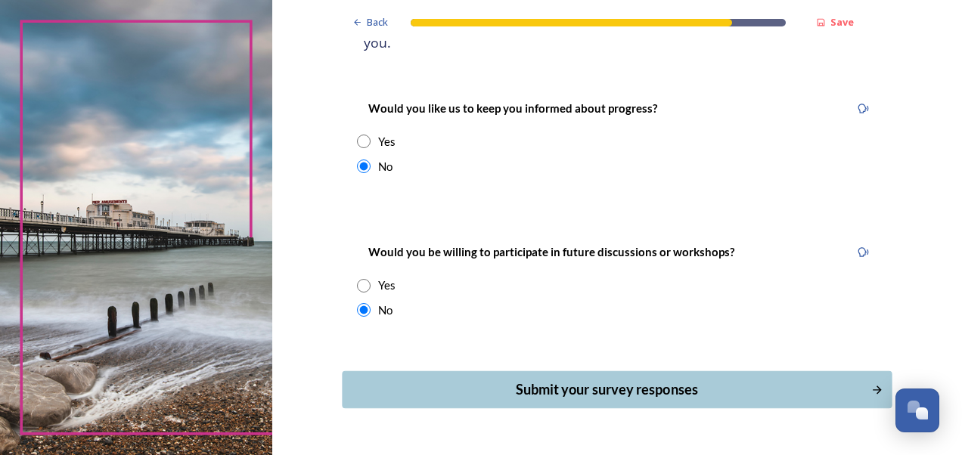
scroll to position [213, 0]
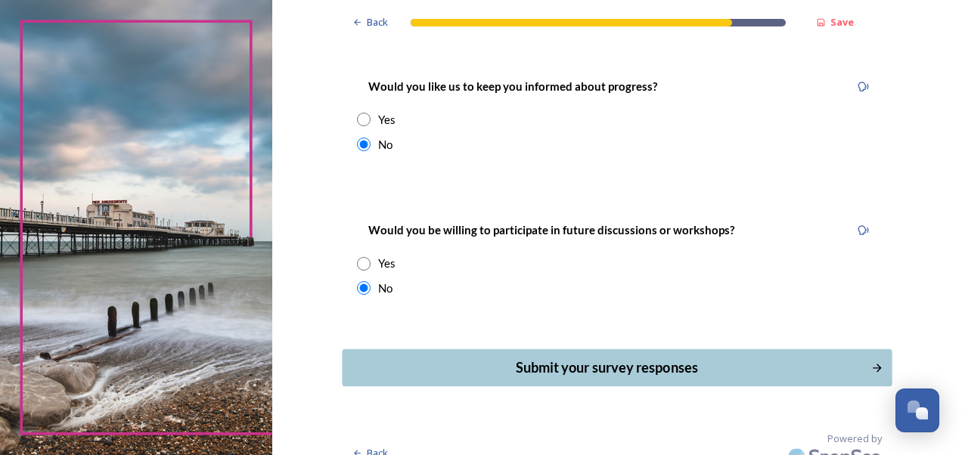
click at [593, 365] on button "Submit your survey responses" at bounding box center [617, 367] width 550 height 37
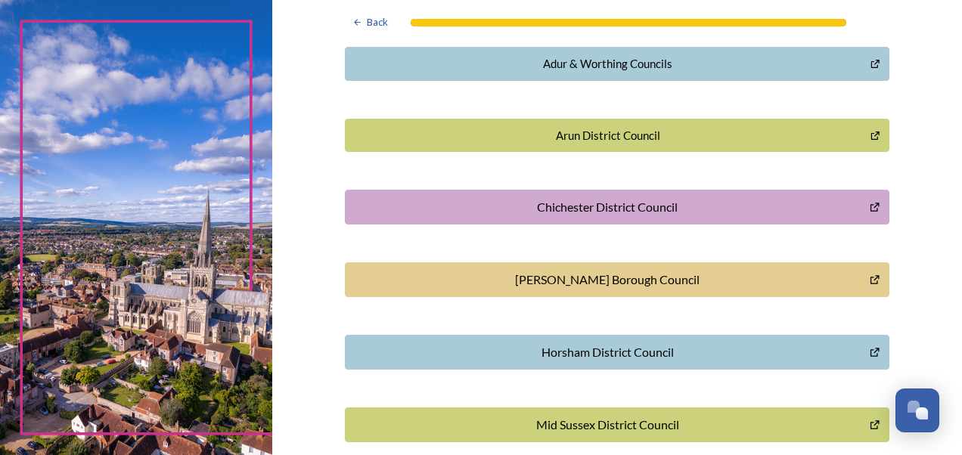
scroll to position [378, 0]
